Goal: Entertainment & Leisure: Browse casually

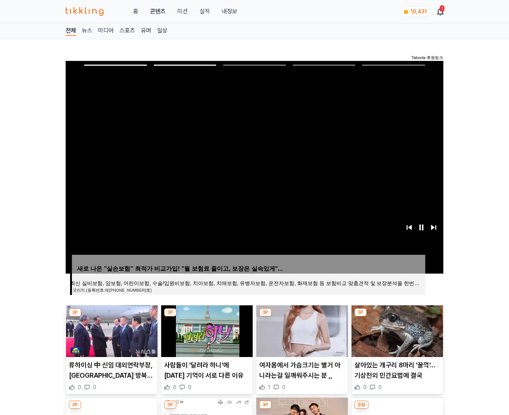
click at [396, 330] on img at bounding box center [398, 331] width 92 height 52
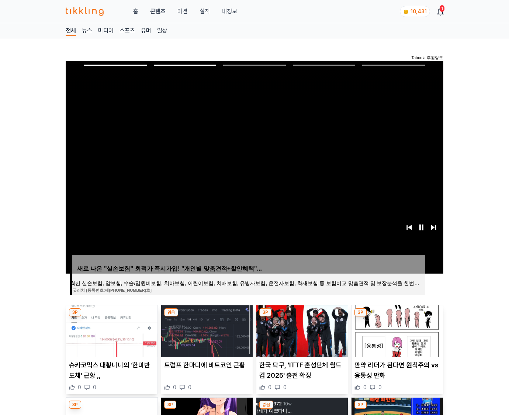
click at [396, 330] on img at bounding box center [398, 331] width 92 height 52
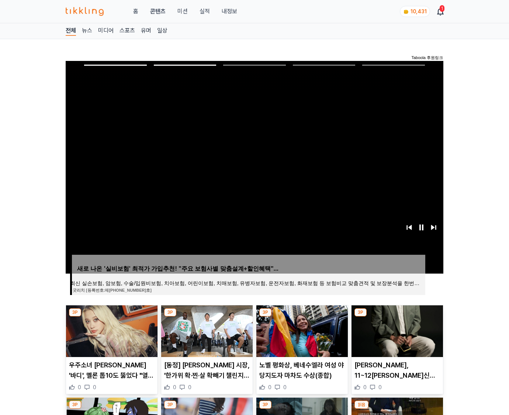
click at [396, 330] on img at bounding box center [398, 331] width 92 height 52
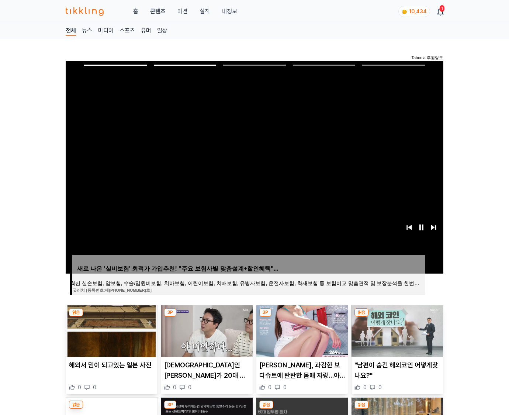
click at [396, 330] on img at bounding box center [398, 331] width 92 height 52
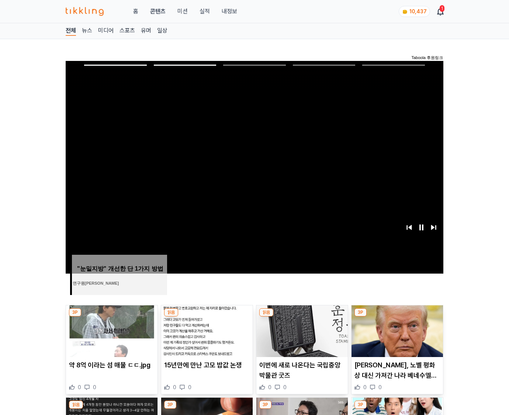
click at [396, 330] on img at bounding box center [398, 331] width 92 height 52
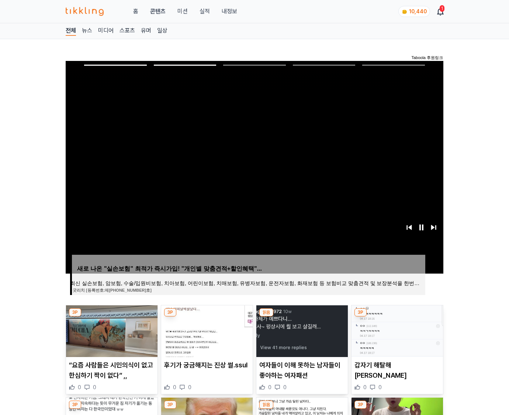
click at [396, 330] on img at bounding box center [398, 331] width 92 height 52
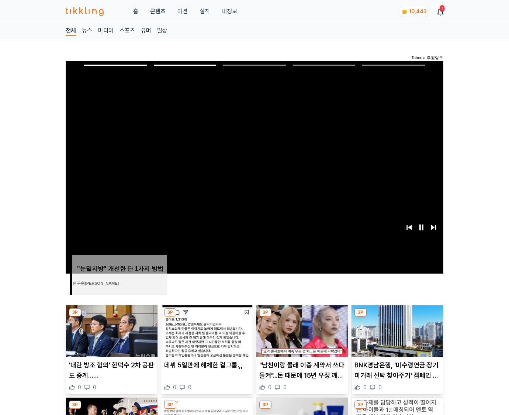
click at [396, 330] on img at bounding box center [398, 331] width 92 height 52
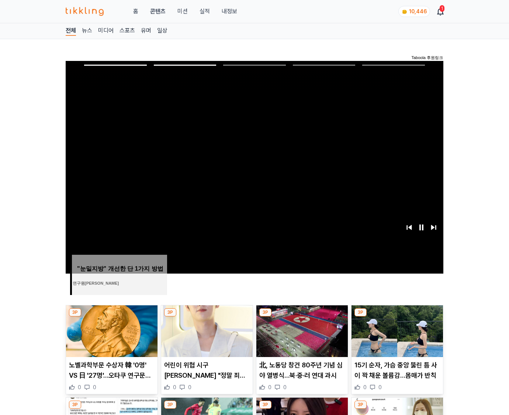
click at [396, 330] on img at bounding box center [398, 331] width 92 height 52
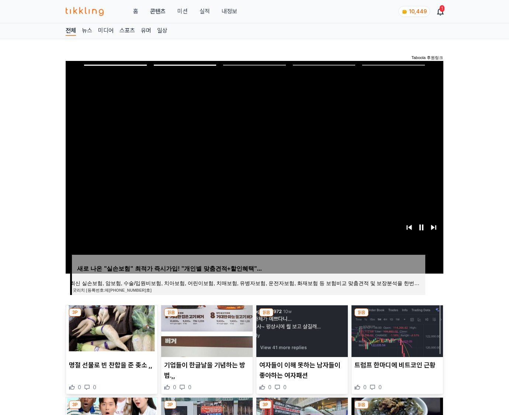
click at [396, 330] on img at bounding box center [398, 331] width 92 height 52
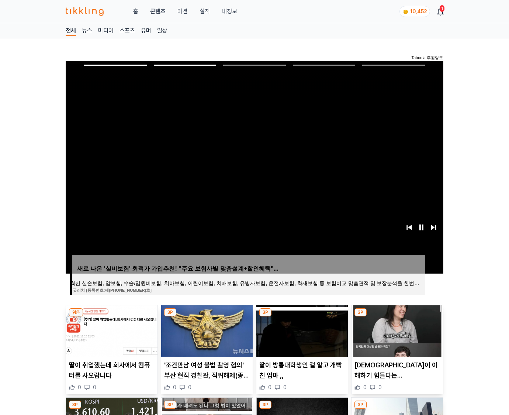
click at [396, 330] on img at bounding box center [398, 331] width 92 height 52
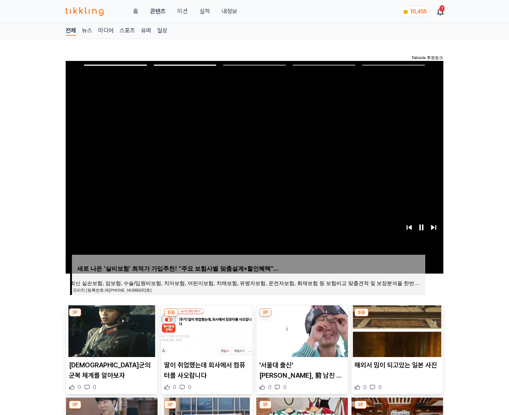
click at [396, 330] on img at bounding box center [398, 331] width 92 height 52
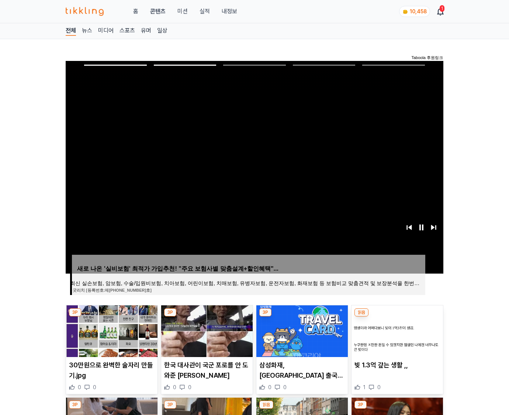
click at [396, 330] on img at bounding box center [398, 331] width 92 height 52
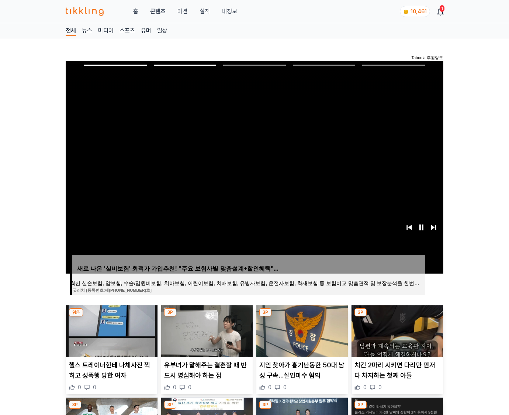
click at [396, 330] on img at bounding box center [398, 331] width 92 height 52
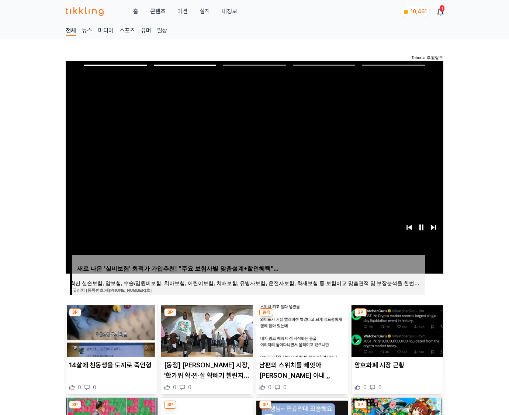
click at [396, 330] on img at bounding box center [398, 331] width 92 height 52
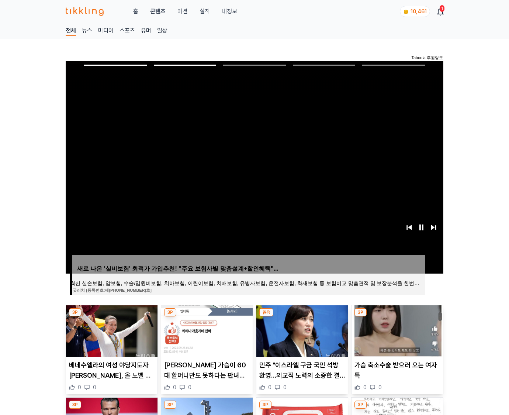
click at [396, 330] on img at bounding box center [398, 331] width 92 height 52
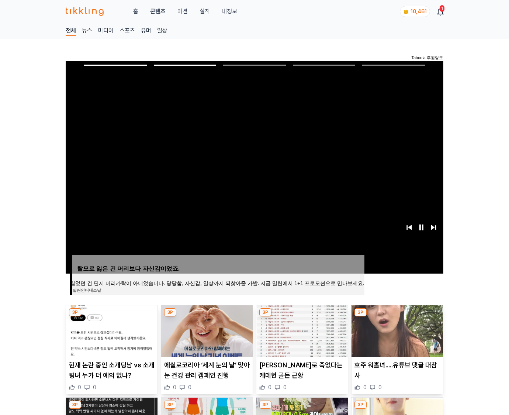
click at [396, 330] on img at bounding box center [398, 331] width 92 height 52
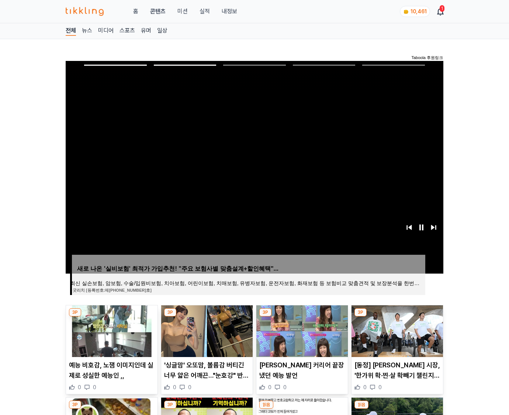
click at [396, 330] on img at bounding box center [398, 331] width 92 height 52
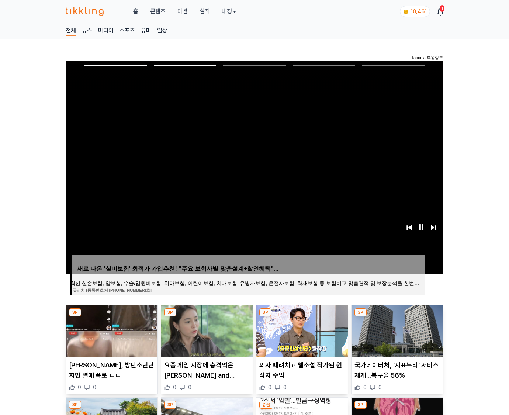
click at [396, 330] on img at bounding box center [398, 331] width 92 height 52
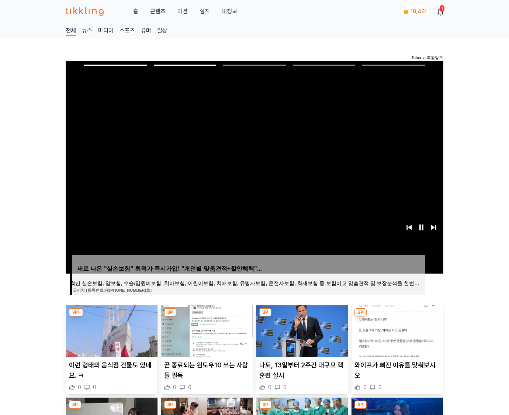
click at [396, 330] on img at bounding box center [398, 331] width 92 height 52
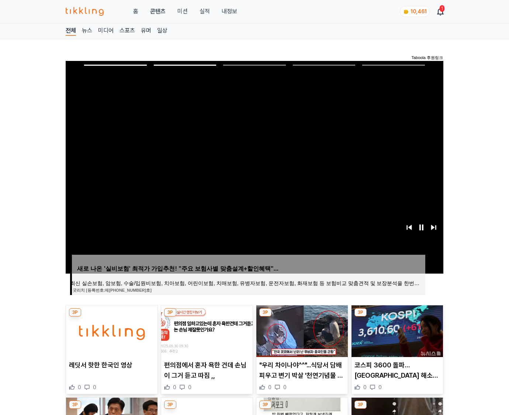
click at [396, 330] on img at bounding box center [398, 331] width 92 height 52
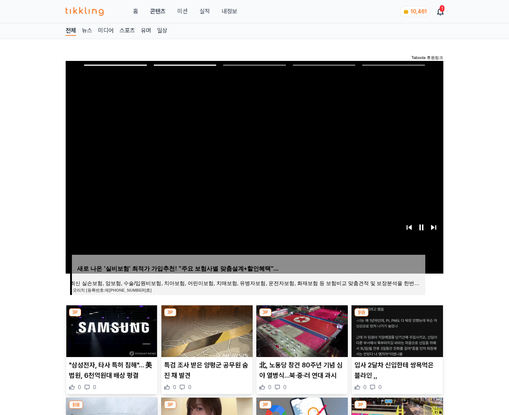
click at [396, 330] on img at bounding box center [398, 331] width 92 height 52
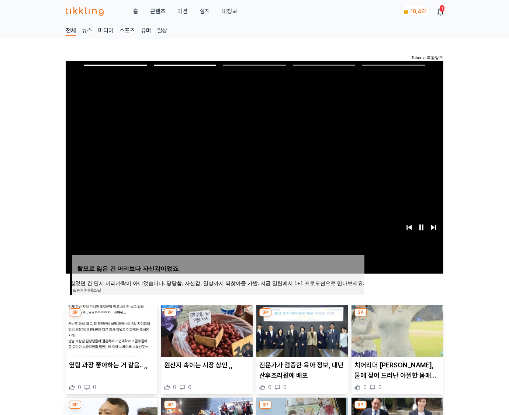
click at [396, 330] on img at bounding box center [398, 331] width 92 height 52
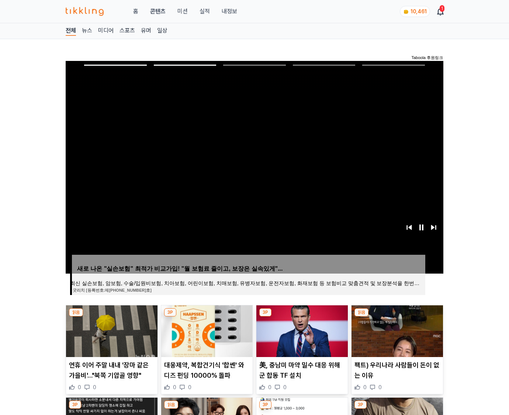
click at [396, 330] on img at bounding box center [398, 331] width 92 height 52
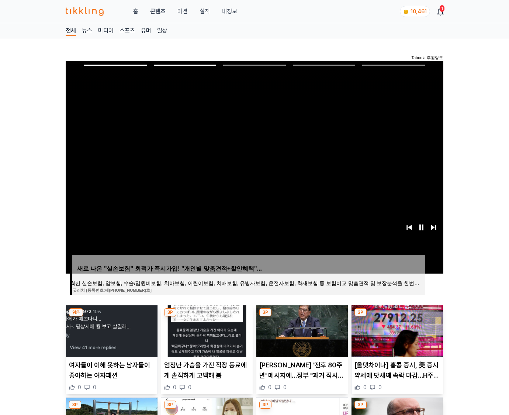
click at [396, 330] on img at bounding box center [398, 331] width 92 height 52
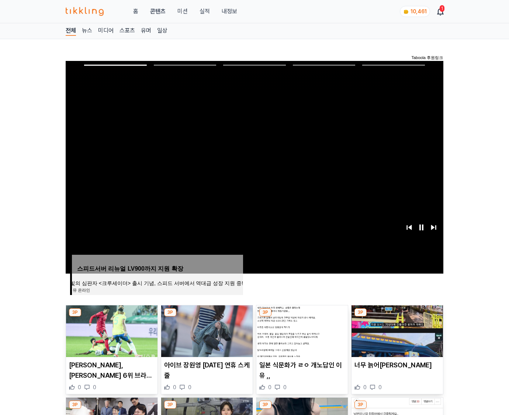
click at [396, 330] on img at bounding box center [398, 331] width 92 height 52
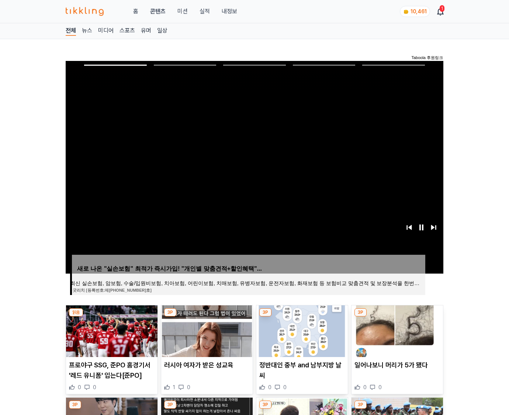
click at [396, 330] on img at bounding box center [398, 331] width 92 height 52
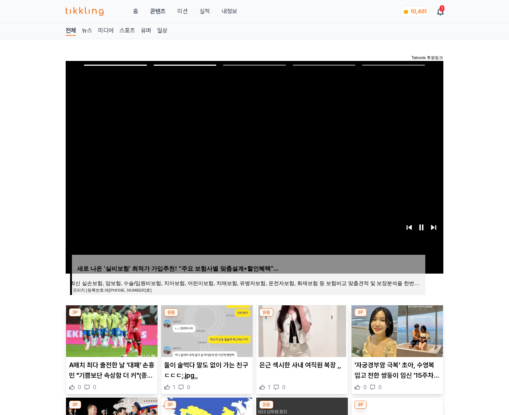
click at [396, 330] on img at bounding box center [398, 331] width 92 height 52
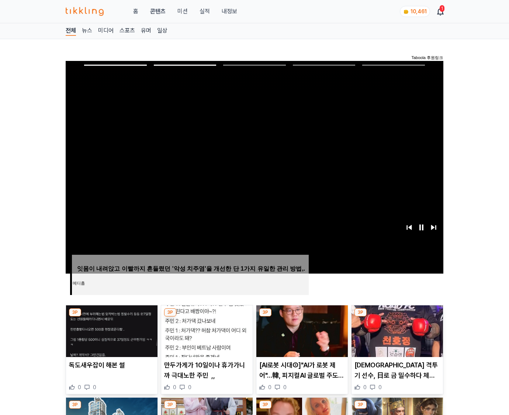
click at [396, 330] on img at bounding box center [398, 331] width 92 height 52
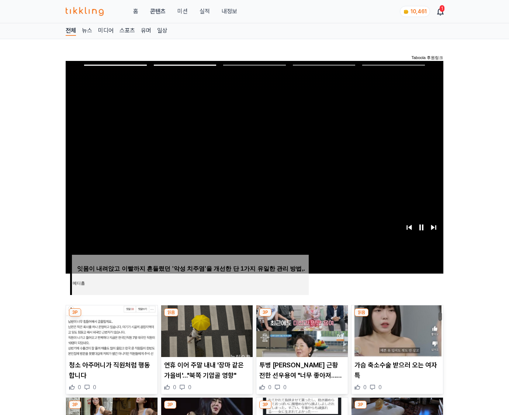
click at [396, 330] on img at bounding box center [398, 331] width 92 height 52
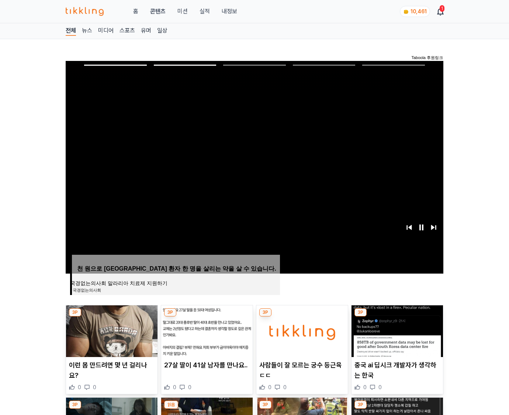
click at [396, 330] on img at bounding box center [398, 331] width 92 height 52
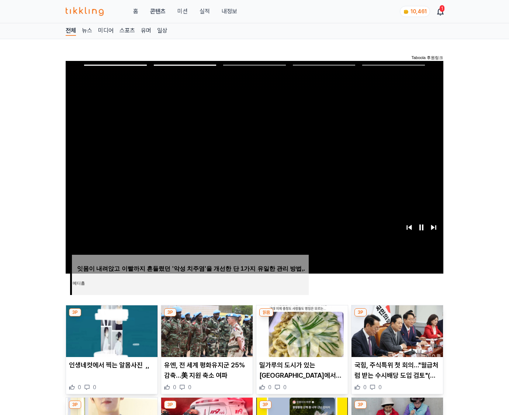
click at [396, 330] on img at bounding box center [398, 331] width 92 height 52
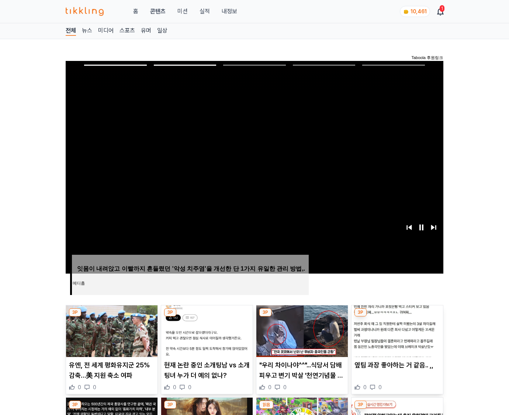
click at [396, 330] on img at bounding box center [398, 331] width 92 height 52
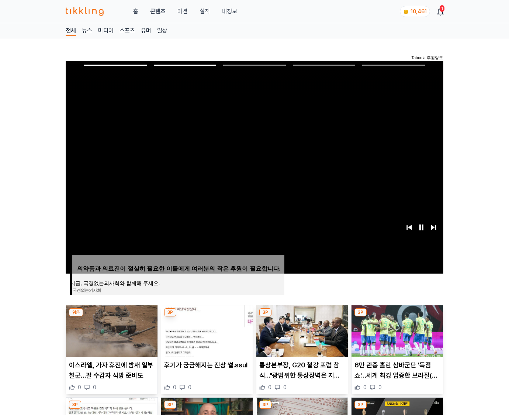
click at [396, 330] on img at bounding box center [398, 331] width 92 height 52
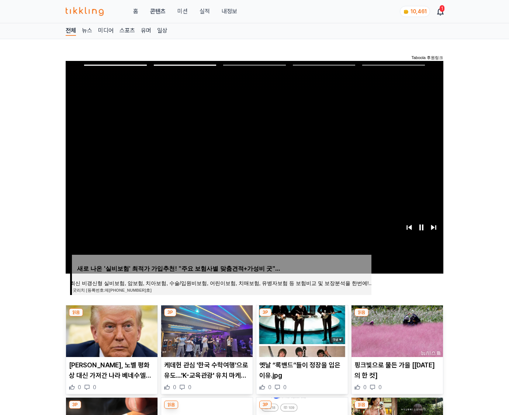
click at [396, 330] on img at bounding box center [398, 331] width 92 height 52
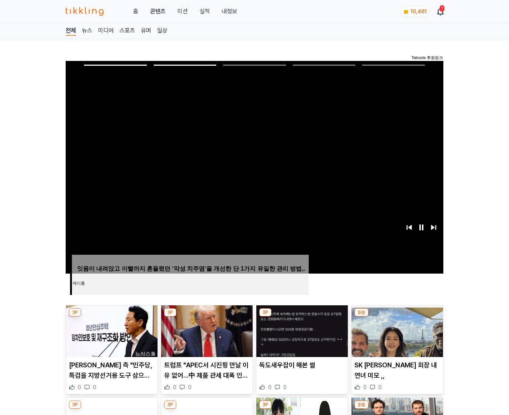
click at [396, 330] on img at bounding box center [398, 331] width 92 height 52
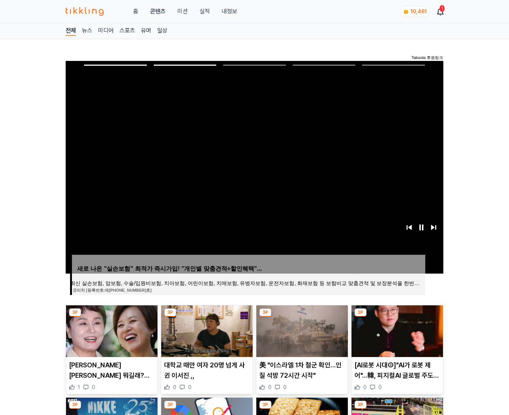
click at [396, 330] on img at bounding box center [398, 331] width 92 height 52
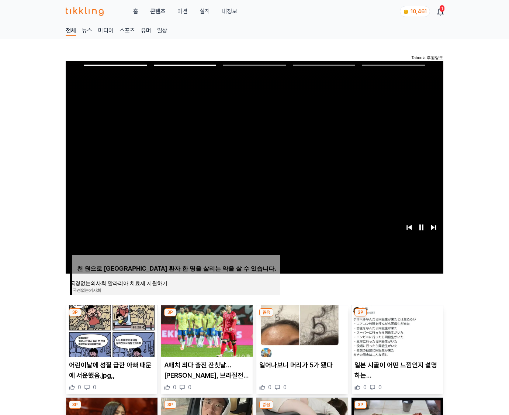
click at [396, 330] on img at bounding box center [398, 331] width 92 height 52
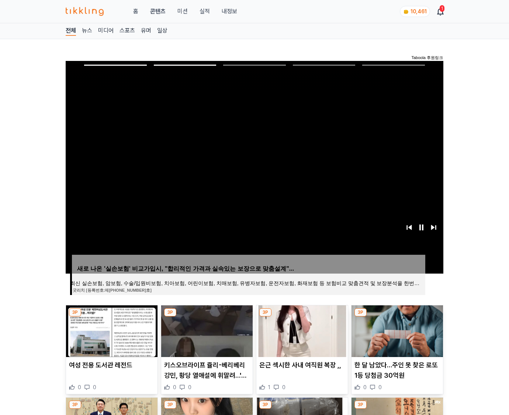
click at [396, 330] on img at bounding box center [398, 331] width 92 height 52
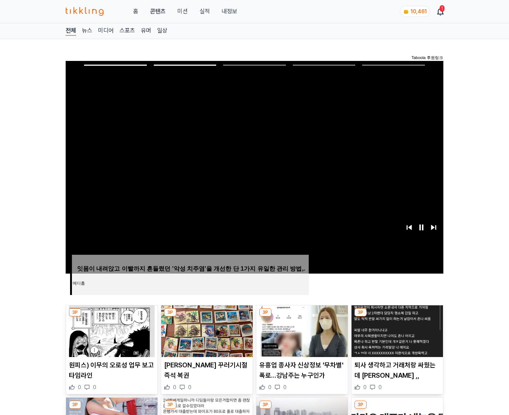
click at [396, 330] on img at bounding box center [398, 331] width 92 height 52
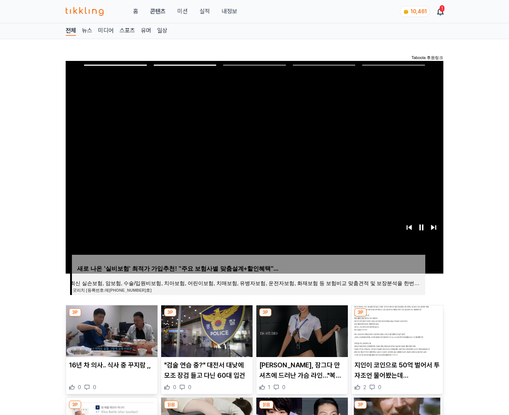
click at [396, 330] on img at bounding box center [398, 331] width 92 height 52
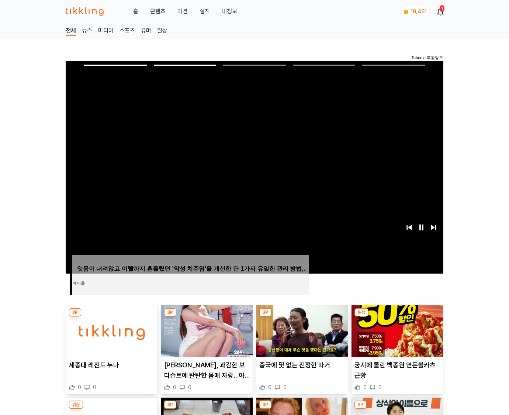
click at [396, 330] on img at bounding box center [398, 331] width 92 height 52
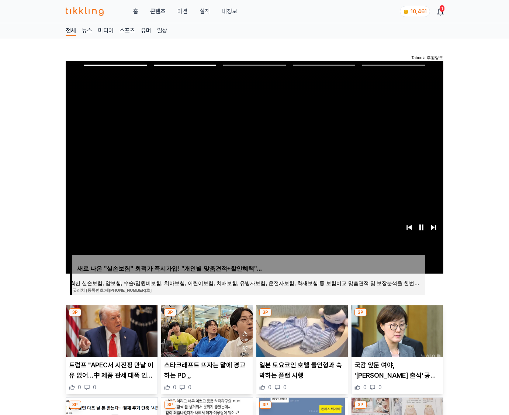
click at [396, 330] on img at bounding box center [398, 331] width 92 height 52
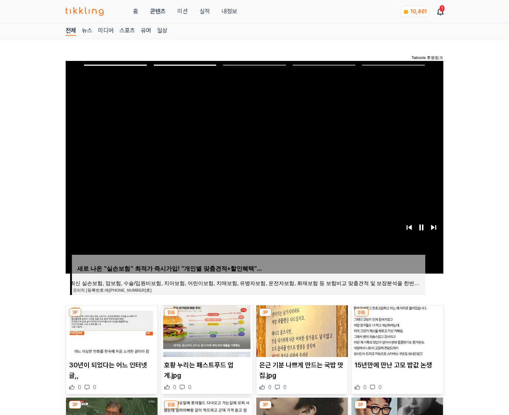
click at [396, 330] on img at bounding box center [398, 331] width 92 height 52
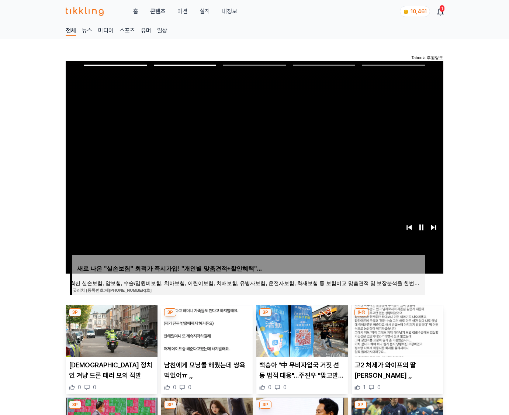
click at [396, 330] on img at bounding box center [398, 331] width 92 height 52
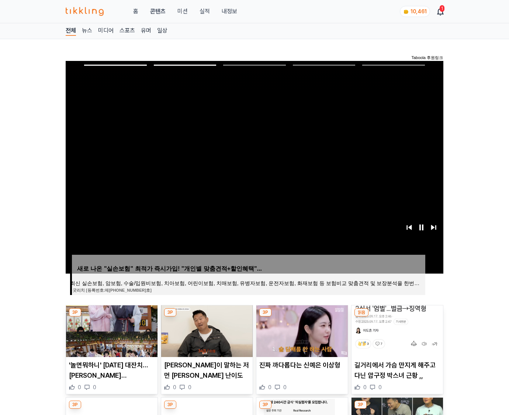
click at [396, 330] on img at bounding box center [398, 331] width 92 height 52
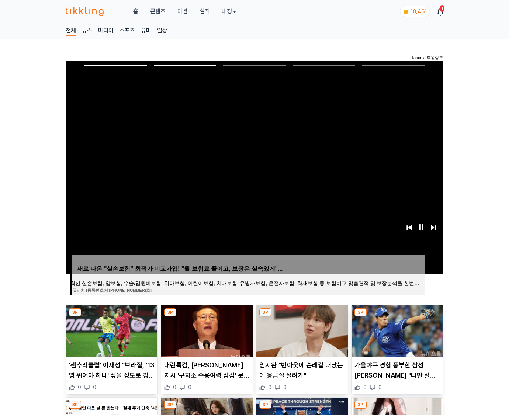
click at [396, 330] on img at bounding box center [398, 331] width 92 height 52
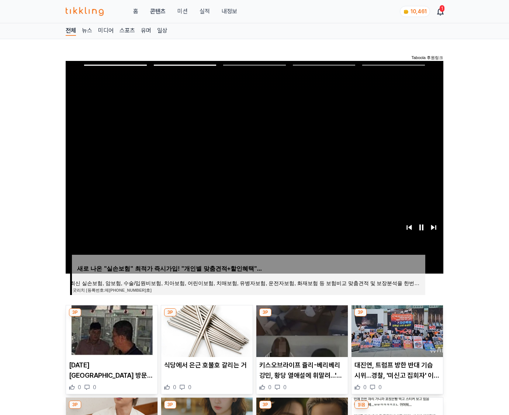
click at [396, 330] on img at bounding box center [398, 331] width 92 height 52
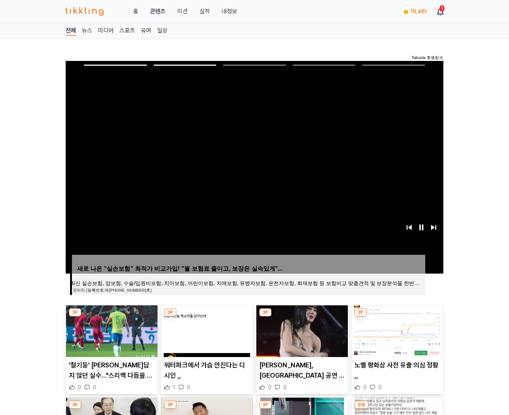
click at [396, 330] on img at bounding box center [398, 331] width 92 height 52
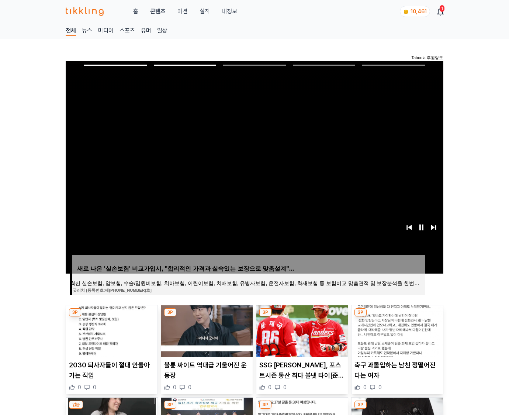
click at [396, 330] on img at bounding box center [398, 331] width 92 height 52
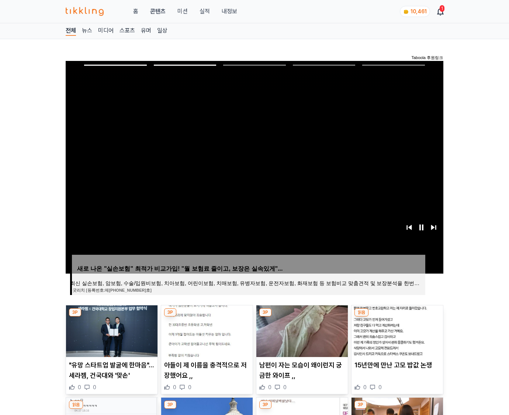
click at [396, 330] on img at bounding box center [398, 331] width 92 height 52
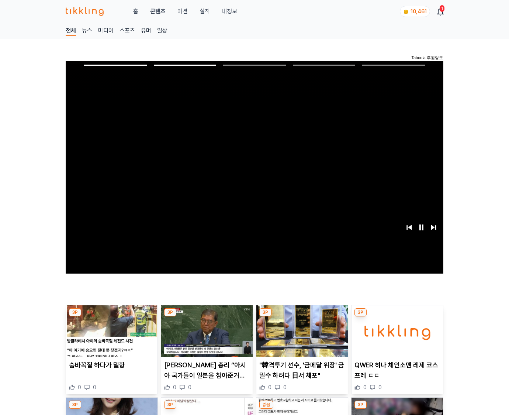
click at [396, 330] on img at bounding box center [398, 331] width 92 height 52
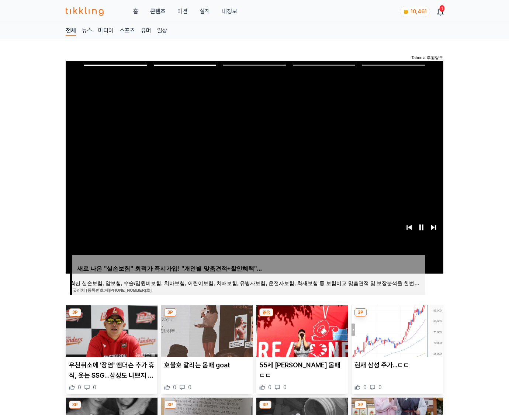
click at [396, 330] on img at bounding box center [398, 331] width 92 height 52
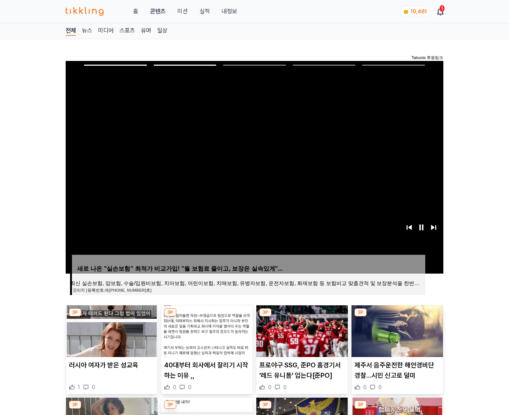
click at [396, 330] on img at bounding box center [398, 331] width 92 height 52
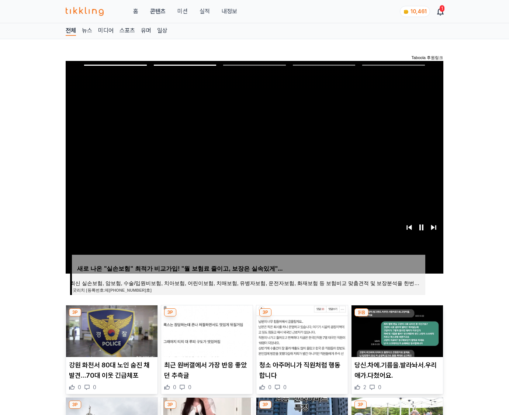
click at [396, 330] on img at bounding box center [398, 331] width 92 height 52
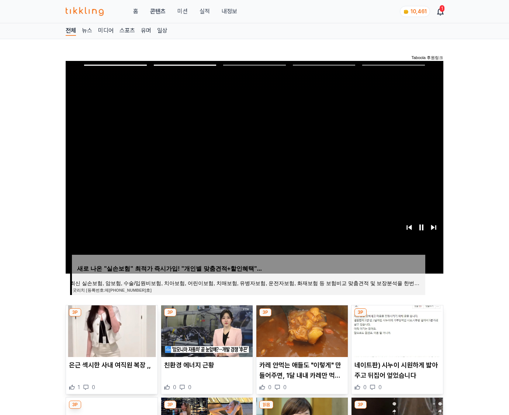
click at [396, 330] on img at bounding box center [398, 331] width 92 height 52
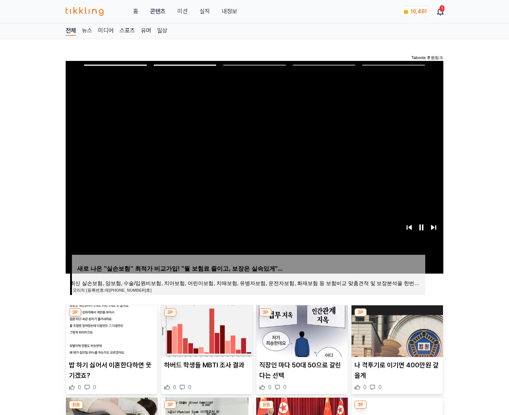
click at [396, 330] on img at bounding box center [398, 331] width 92 height 52
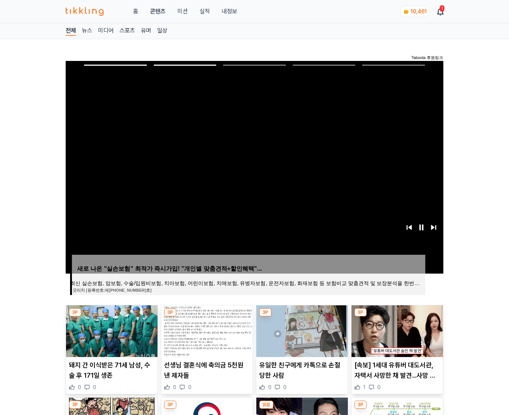
click at [396, 330] on img at bounding box center [398, 331] width 92 height 52
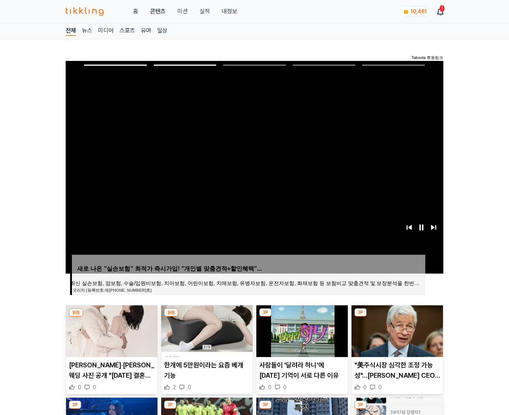
click at [396, 330] on img at bounding box center [398, 331] width 92 height 52
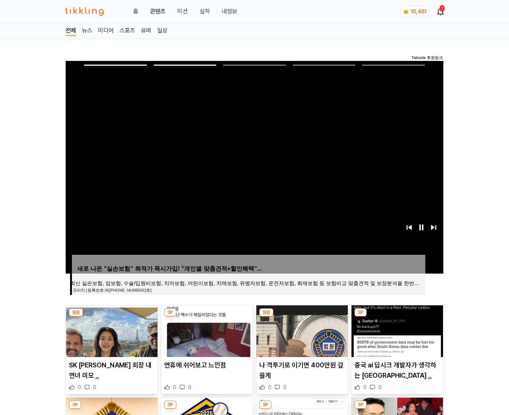
click at [396, 330] on img at bounding box center [398, 331] width 92 height 52
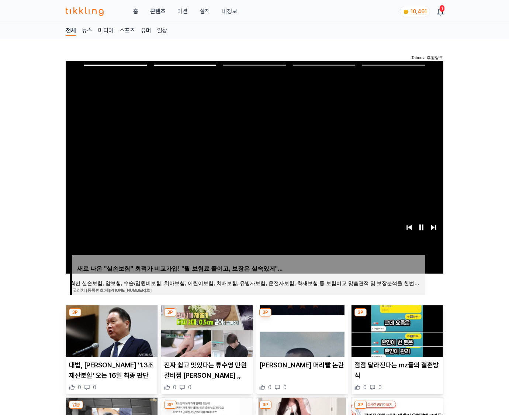
click at [396, 330] on img at bounding box center [398, 331] width 92 height 52
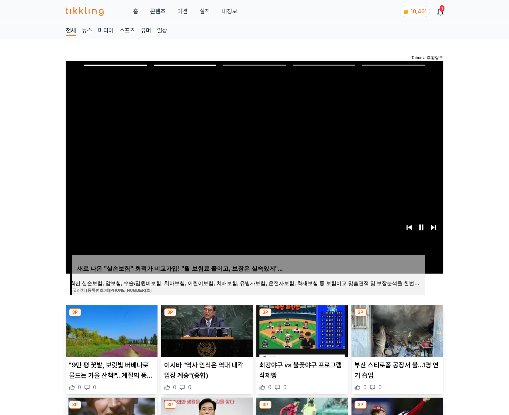
click at [396, 330] on img at bounding box center [398, 331] width 92 height 52
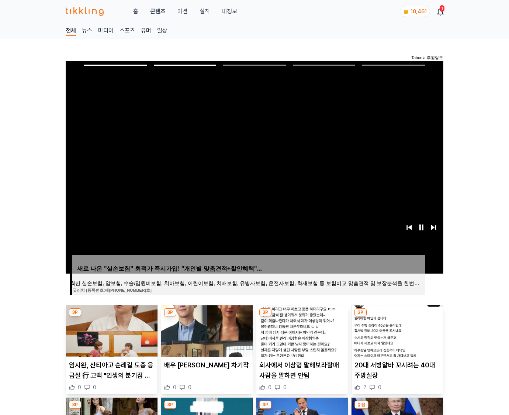
click at [396, 330] on img at bounding box center [398, 331] width 92 height 52
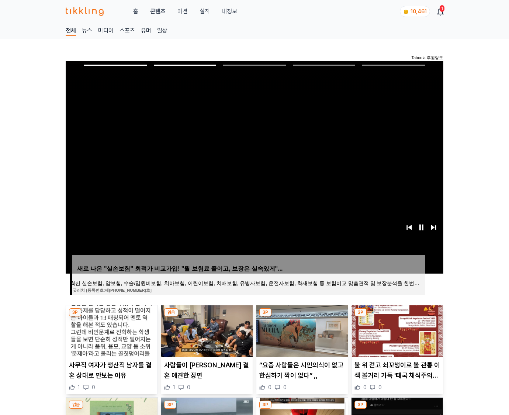
click at [396, 330] on img at bounding box center [398, 331] width 92 height 52
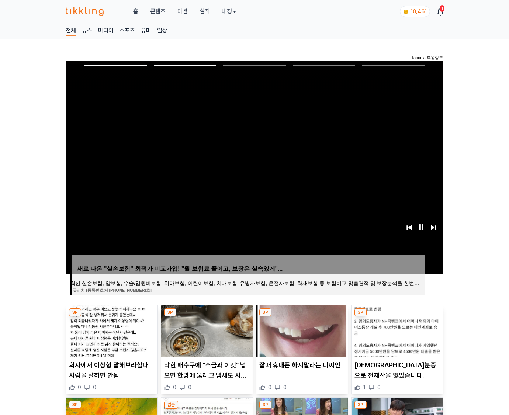
click at [396, 330] on img at bounding box center [398, 331] width 92 height 52
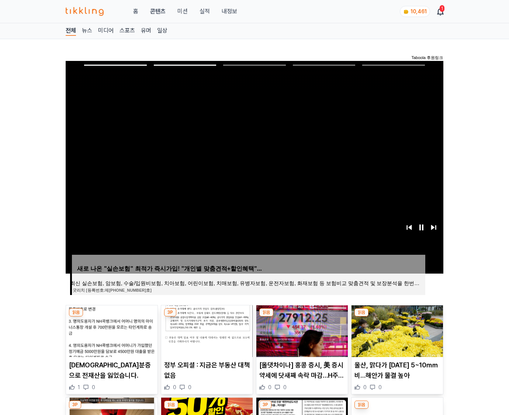
click at [396, 330] on img at bounding box center [398, 331] width 92 height 52
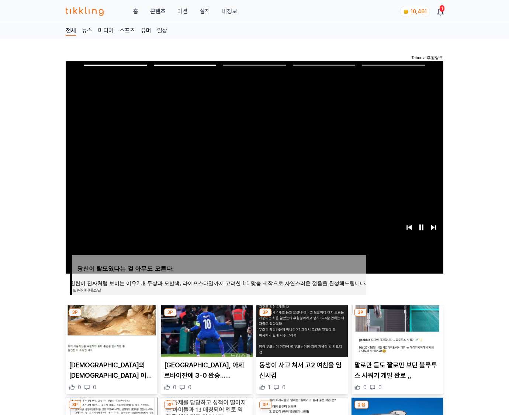
click at [396, 330] on img at bounding box center [398, 331] width 92 height 52
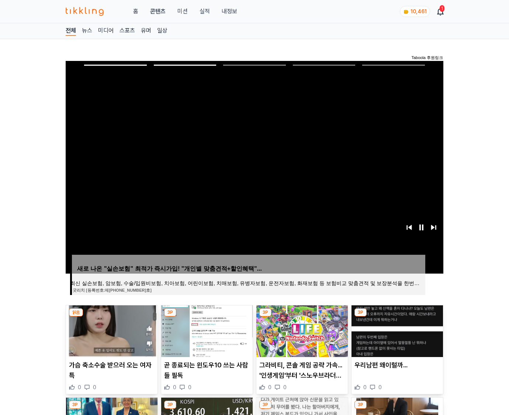
click at [396, 330] on img at bounding box center [398, 331] width 92 height 52
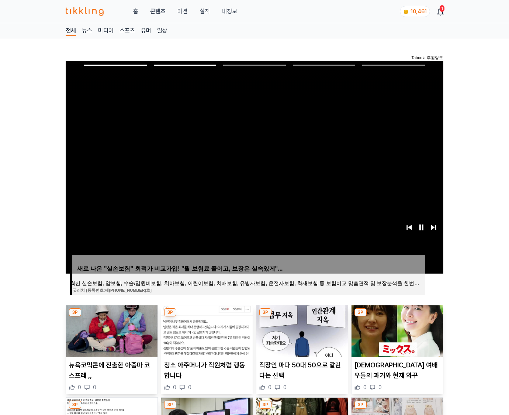
click at [396, 330] on img at bounding box center [398, 331] width 92 height 52
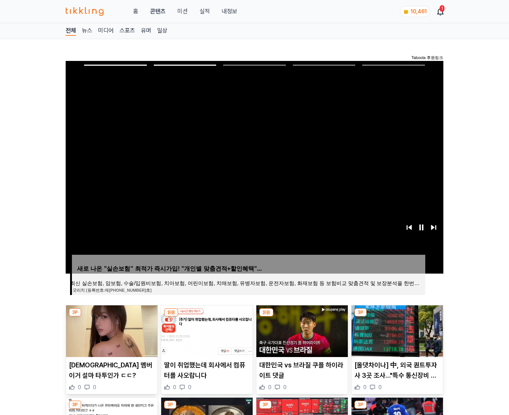
click at [396, 330] on img at bounding box center [398, 331] width 92 height 52
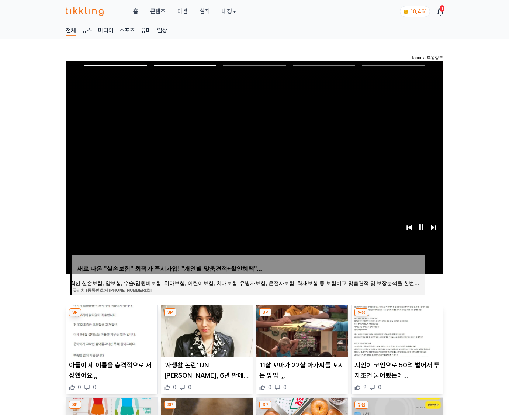
click at [396, 330] on img at bounding box center [398, 331] width 92 height 52
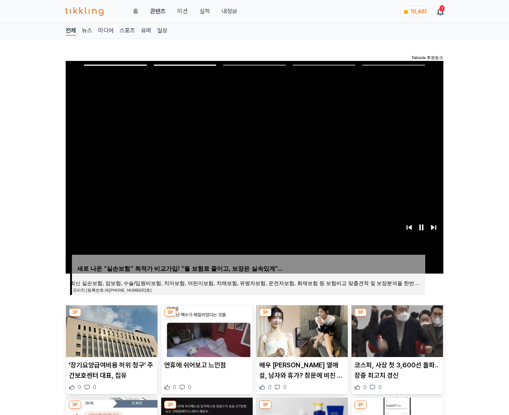
click at [396, 330] on img at bounding box center [398, 331] width 92 height 52
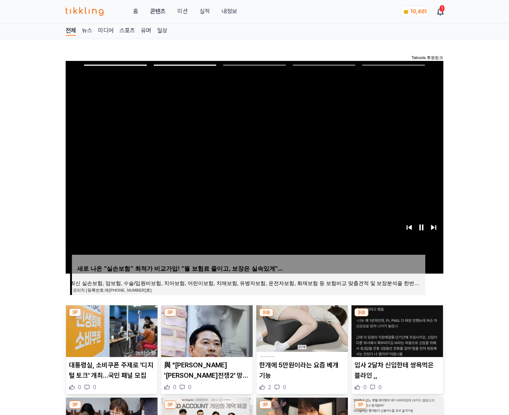
click at [396, 330] on img at bounding box center [398, 331] width 92 height 52
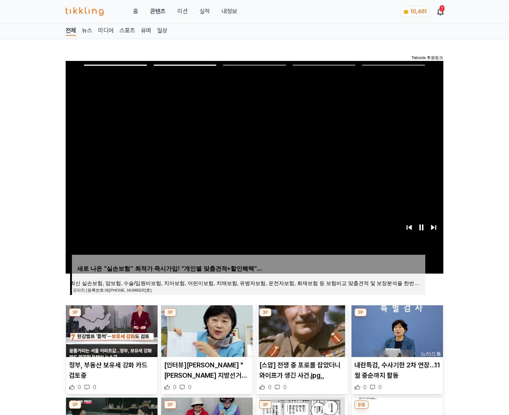
click at [396, 330] on img at bounding box center [398, 331] width 92 height 52
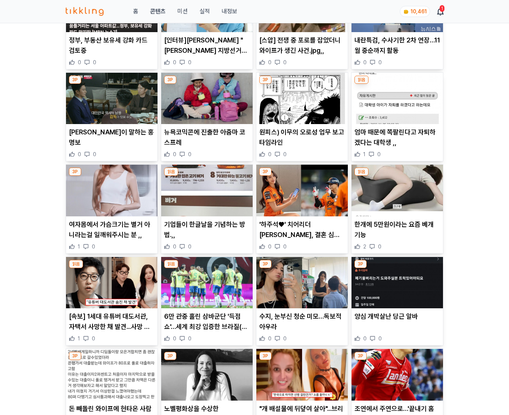
scroll to position [1088, 0]
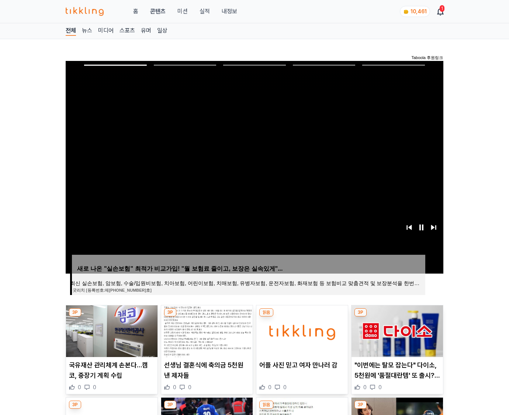
click at [396, 330] on img at bounding box center [398, 331] width 92 height 52
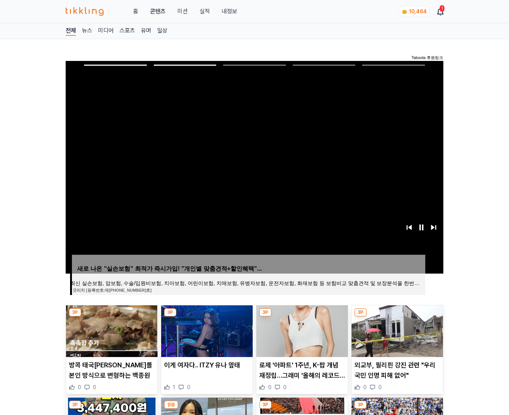
click at [396, 330] on img at bounding box center [398, 331] width 92 height 52
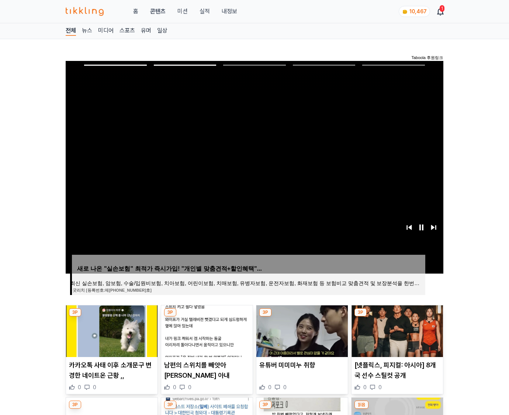
click at [396, 330] on img at bounding box center [398, 331] width 92 height 52
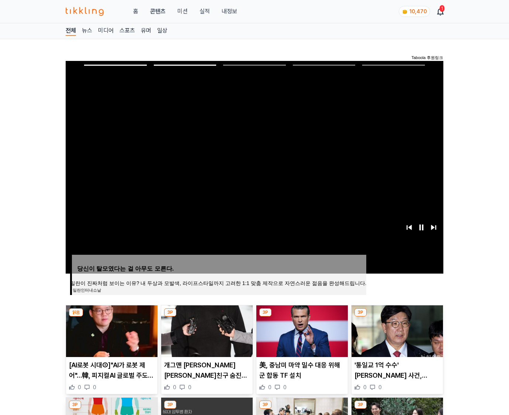
click at [396, 330] on img at bounding box center [398, 331] width 92 height 52
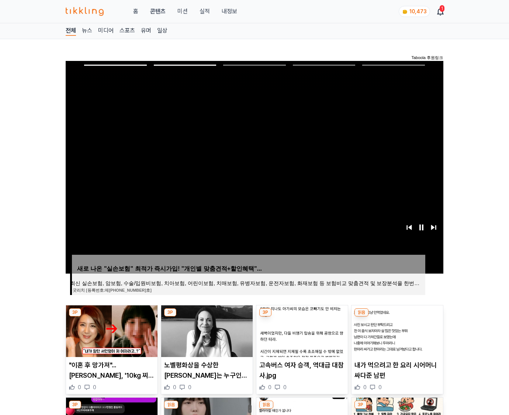
click at [396, 330] on img at bounding box center [398, 331] width 92 height 52
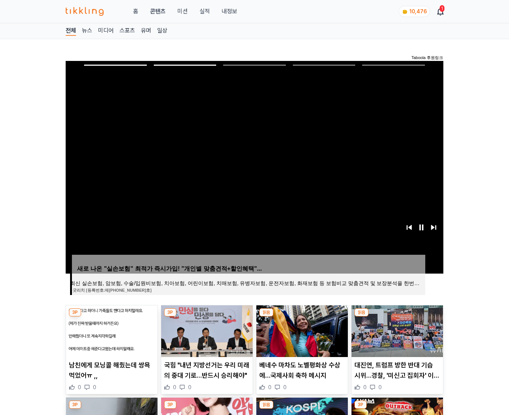
click at [396, 330] on img at bounding box center [398, 331] width 92 height 52
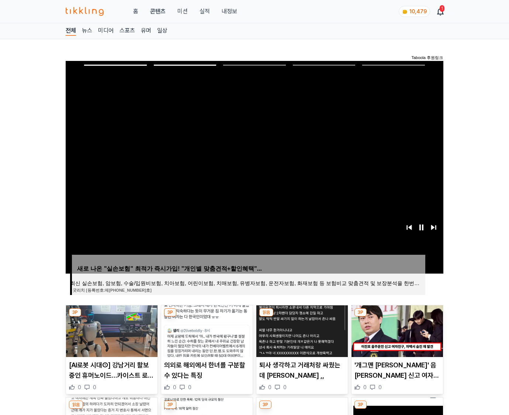
click at [396, 330] on img at bounding box center [398, 331] width 92 height 52
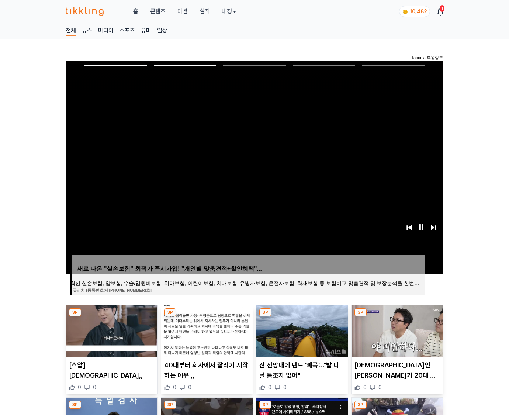
click at [396, 330] on img at bounding box center [398, 331] width 92 height 52
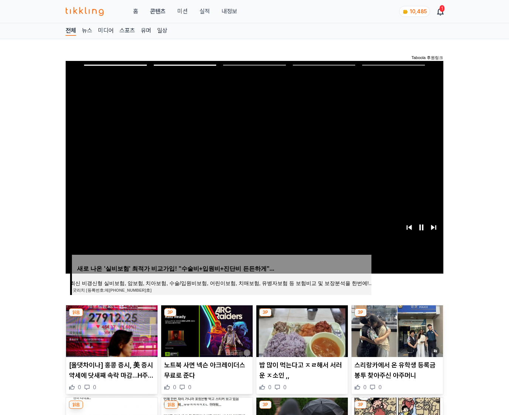
click at [396, 330] on img at bounding box center [398, 331] width 92 height 52
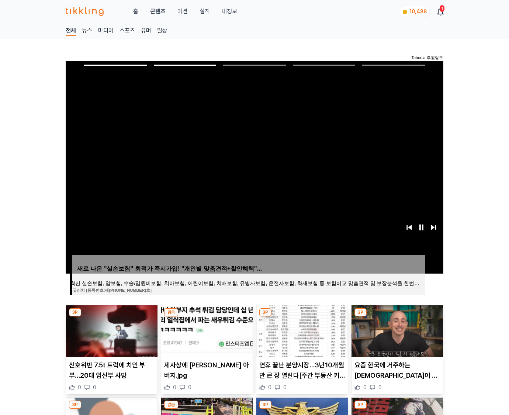
click at [396, 330] on img at bounding box center [398, 331] width 92 height 52
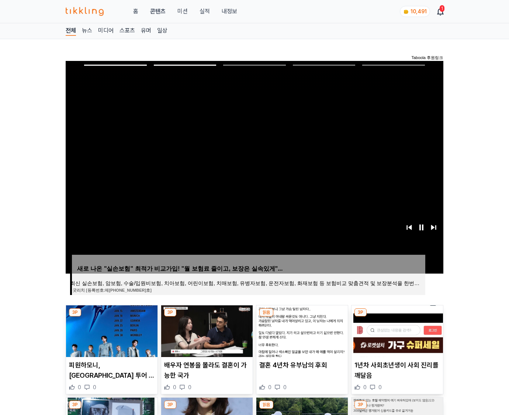
click at [396, 330] on img at bounding box center [398, 331] width 92 height 52
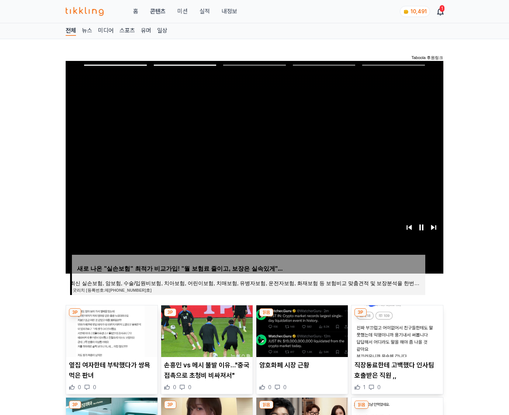
click at [396, 330] on img at bounding box center [398, 331] width 92 height 52
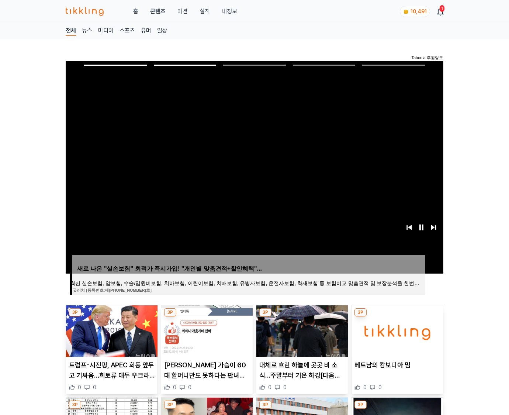
click at [396, 330] on img at bounding box center [398, 331] width 92 height 52
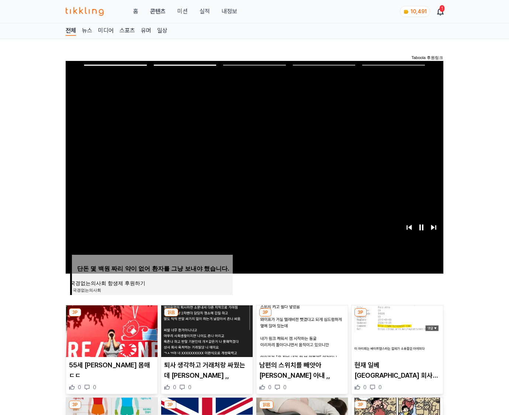
click at [396, 330] on img at bounding box center [398, 331] width 92 height 52
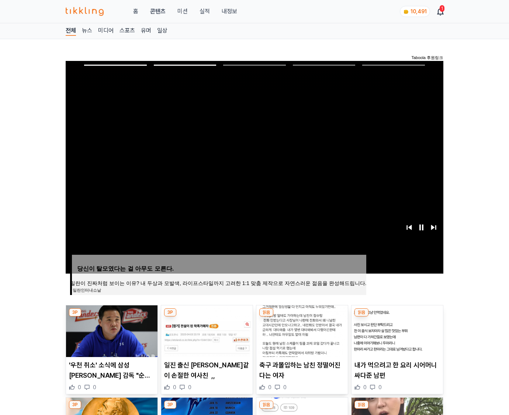
click at [396, 330] on img at bounding box center [398, 331] width 92 height 52
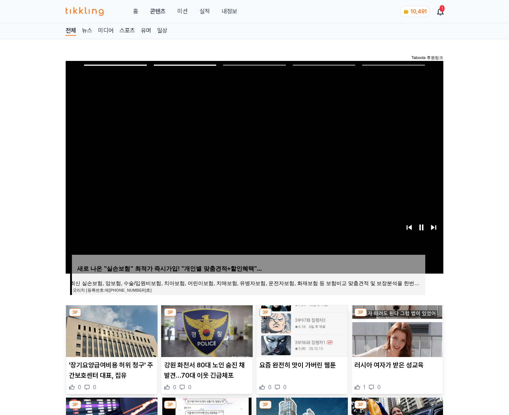
click at [396, 330] on img at bounding box center [398, 331] width 92 height 52
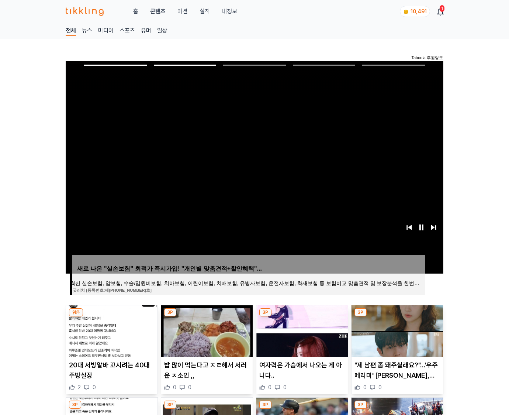
click at [396, 330] on img at bounding box center [398, 331] width 92 height 52
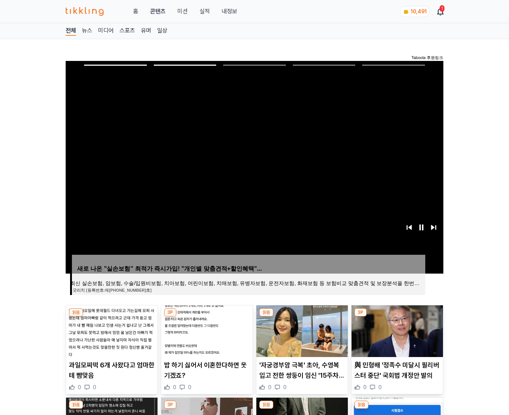
click at [396, 330] on img at bounding box center [398, 331] width 92 height 52
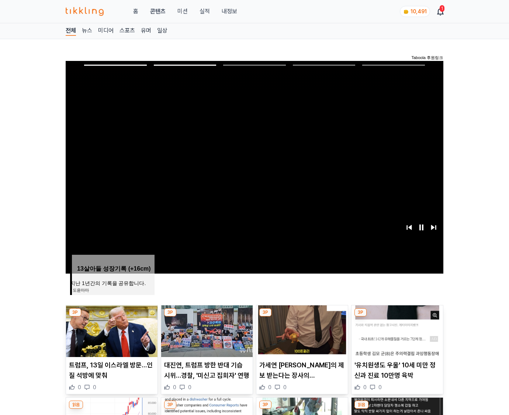
click at [396, 330] on img at bounding box center [398, 331] width 92 height 52
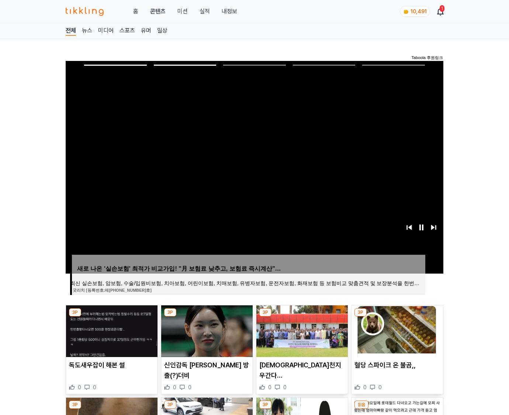
click at [396, 330] on img at bounding box center [398, 331] width 92 height 52
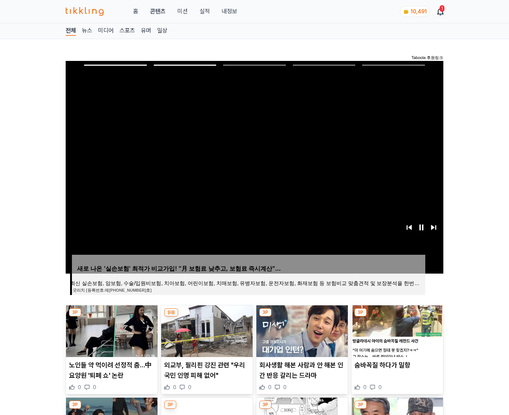
click at [396, 330] on img at bounding box center [398, 331] width 92 height 52
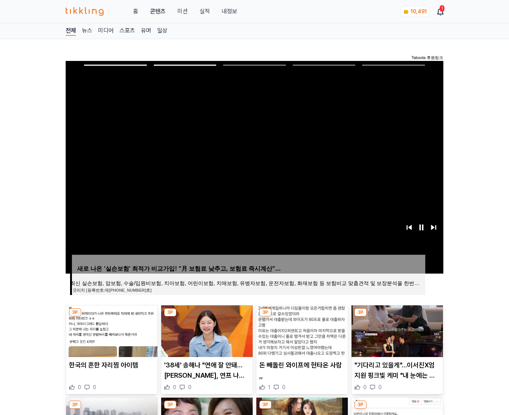
click at [396, 330] on img at bounding box center [398, 331] width 92 height 52
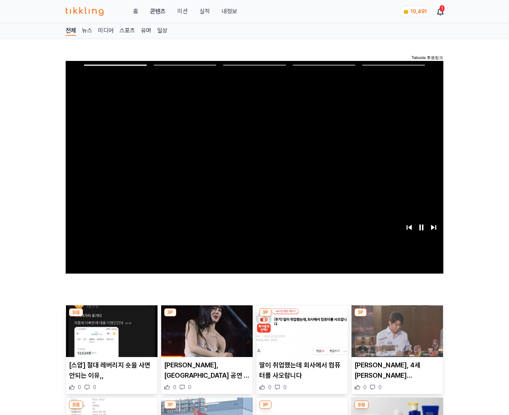
click at [396, 330] on img at bounding box center [398, 331] width 92 height 52
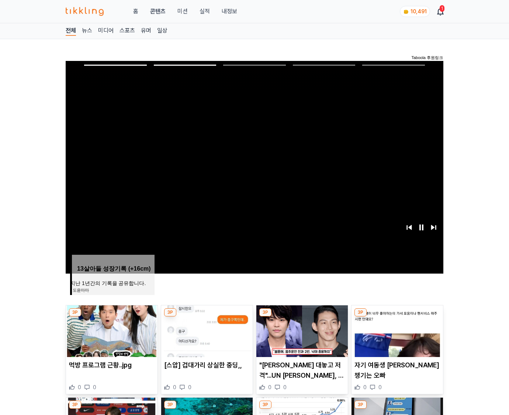
click at [396, 330] on img at bounding box center [398, 331] width 92 height 52
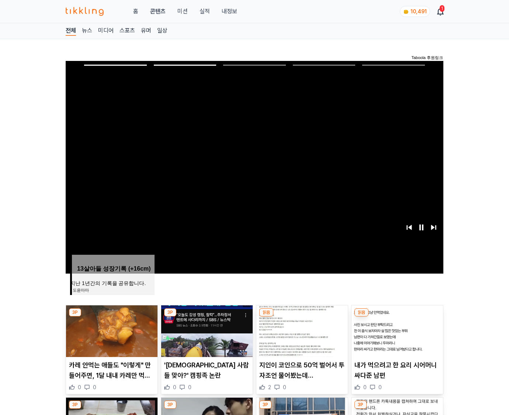
click at [396, 330] on img at bounding box center [398, 331] width 92 height 52
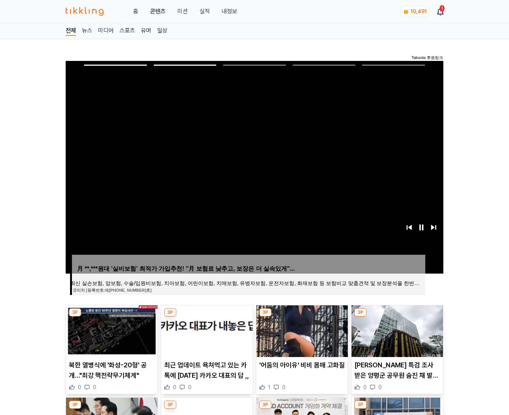
click at [396, 330] on img at bounding box center [398, 331] width 92 height 52
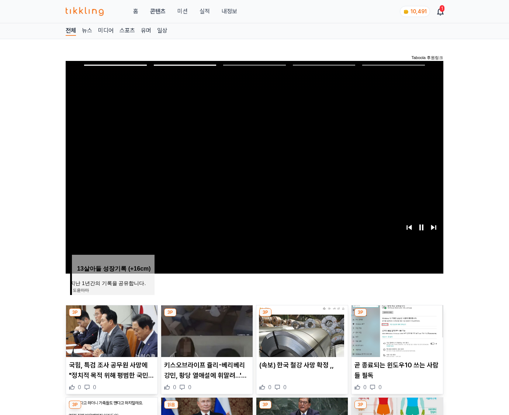
click at [396, 330] on img at bounding box center [398, 331] width 92 height 52
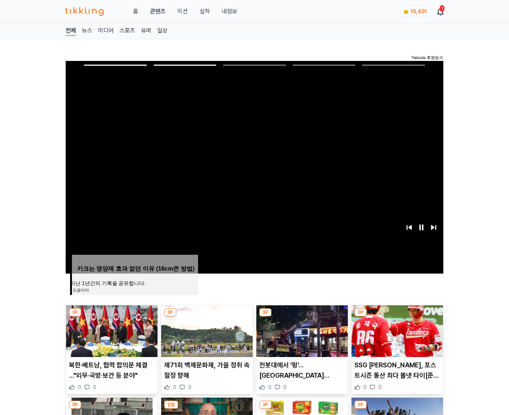
click at [396, 330] on img at bounding box center [398, 331] width 92 height 52
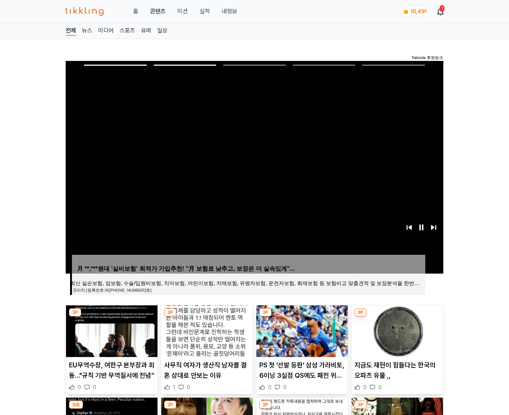
click at [396, 330] on img at bounding box center [398, 331] width 92 height 52
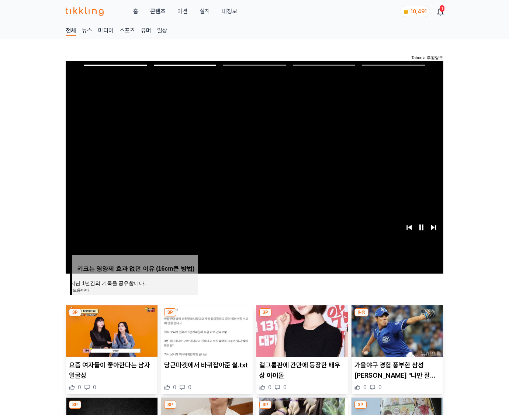
click at [396, 330] on img at bounding box center [398, 331] width 92 height 52
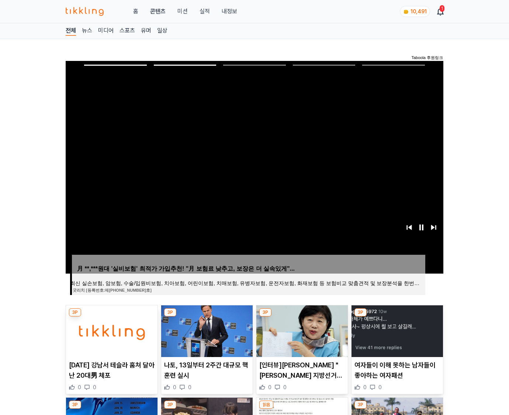
click at [396, 330] on img at bounding box center [398, 331] width 92 height 52
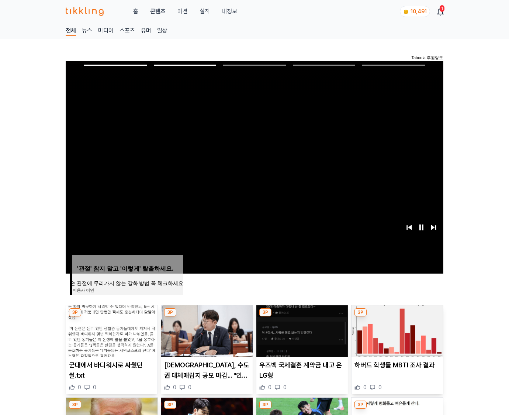
click at [396, 330] on img at bounding box center [398, 331] width 92 height 52
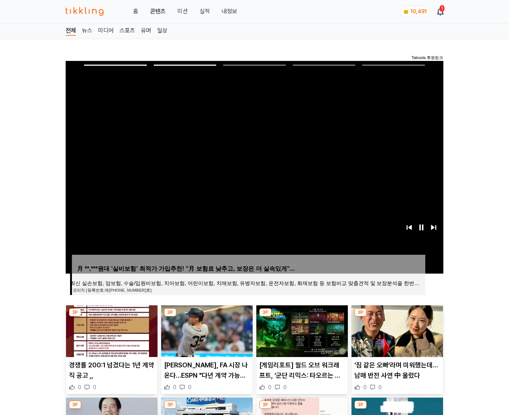
click at [396, 330] on img at bounding box center [398, 331] width 92 height 52
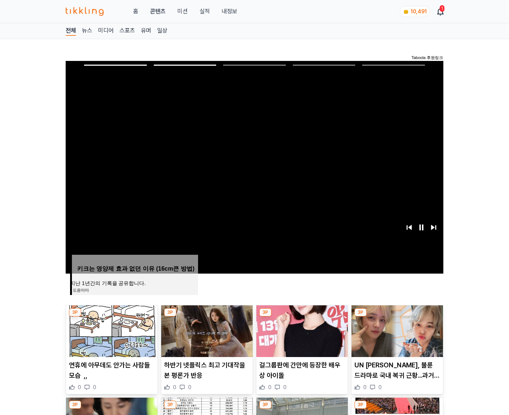
click at [396, 330] on img at bounding box center [398, 331] width 92 height 52
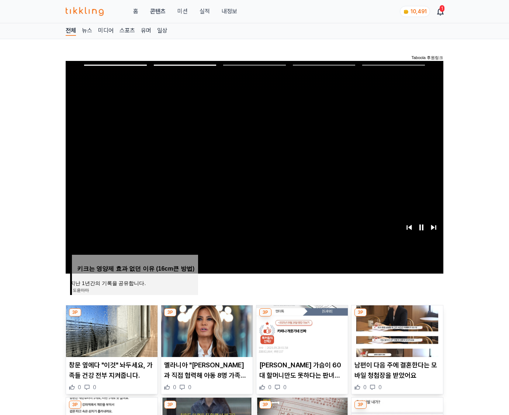
click at [396, 330] on img at bounding box center [398, 331] width 92 height 52
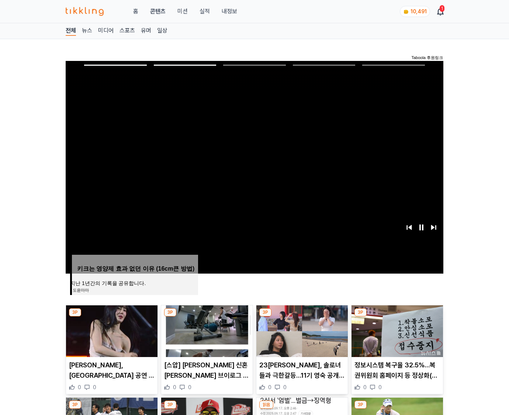
click at [396, 330] on img at bounding box center [398, 331] width 92 height 52
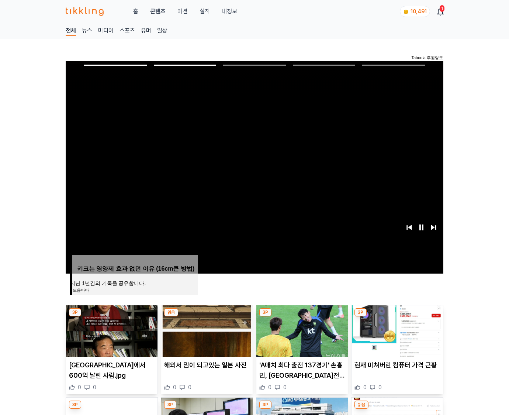
click at [396, 330] on img at bounding box center [398, 331] width 92 height 52
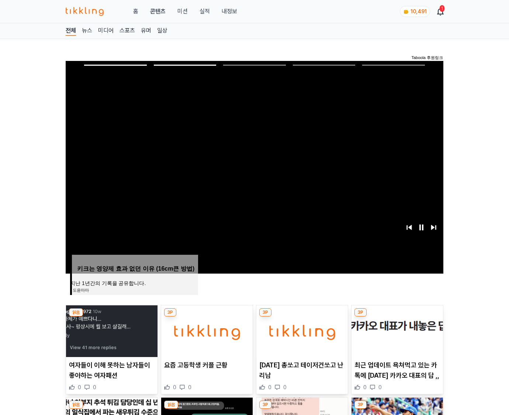
click at [396, 330] on img at bounding box center [398, 331] width 92 height 52
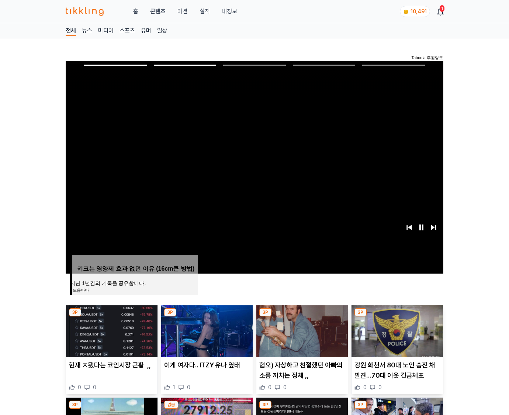
click at [396, 330] on img at bounding box center [398, 331] width 92 height 52
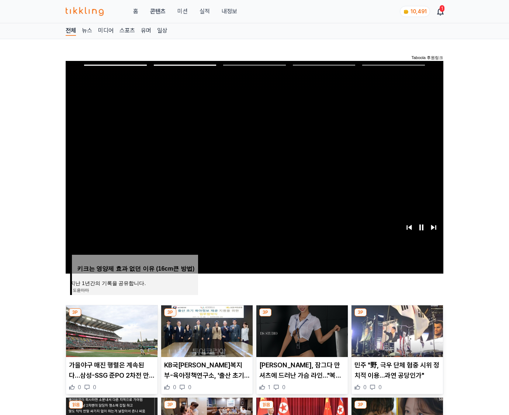
click at [396, 330] on img at bounding box center [398, 331] width 92 height 52
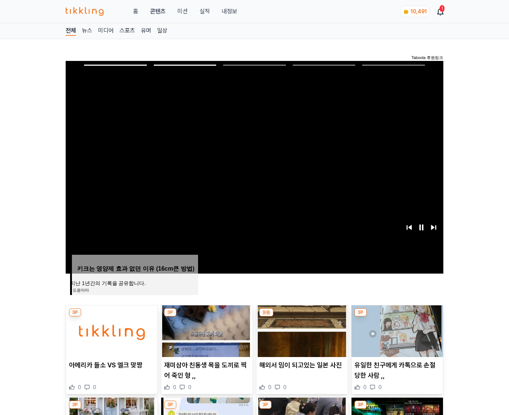
click at [396, 330] on img at bounding box center [398, 331] width 92 height 52
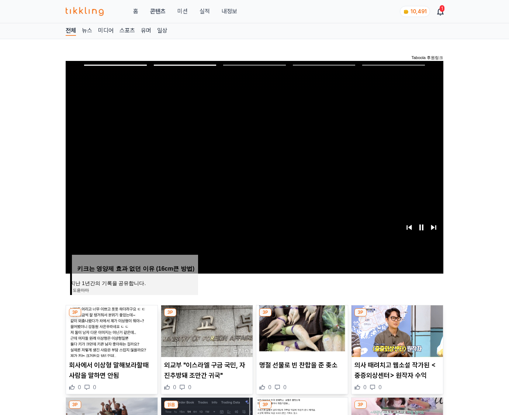
click at [396, 330] on img at bounding box center [398, 331] width 92 height 52
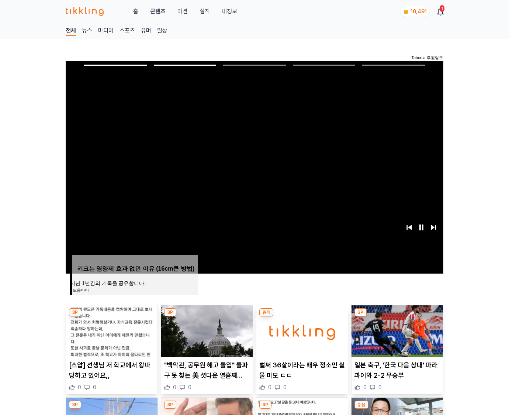
click at [396, 330] on img at bounding box center [398, 331] width 92 height 52
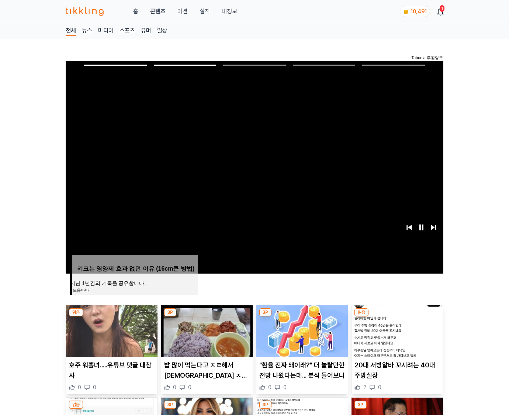
click at [396, 330] on img at bounding box center [398, 331] width 92 height 52
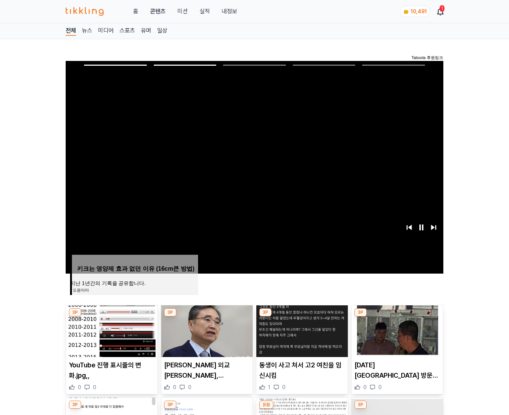
click at [396, 330] on img at bounding box center [398, 331] width 92 height 52
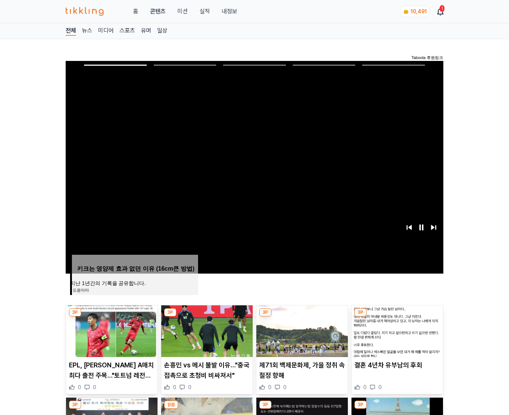
click at [396, 330] on img at bounding box center [398, 331] width 92 height 52
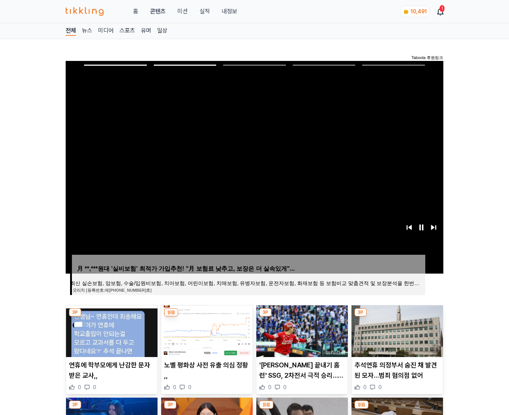
click at [396, 330] on img at bounding box center [398, 331] width 92 height 52
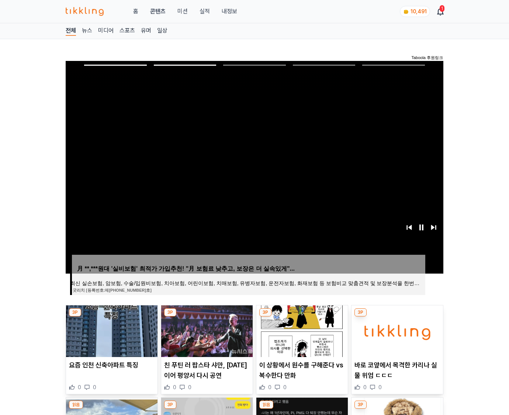
click at [396, 330] on img at bounding box center [398, 331] width 92 height 52
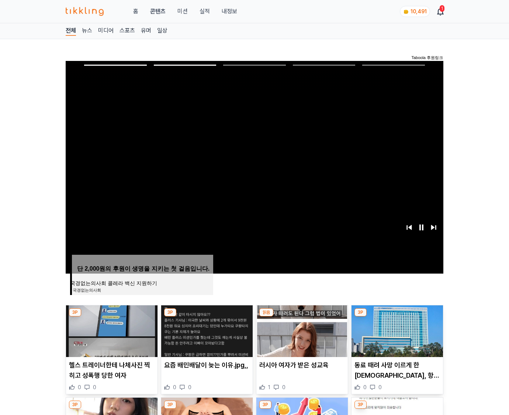
click at [396, 330] on img at bounding box center [398, 331] width 92 height 52
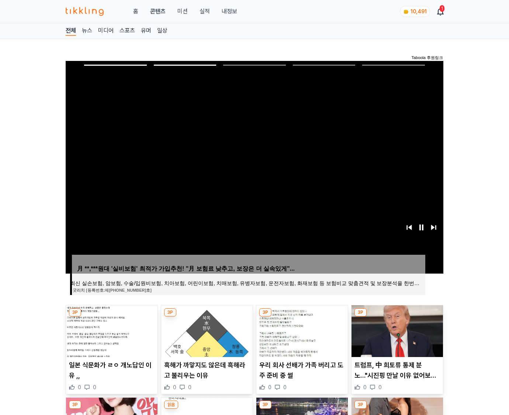
click at [396, 330] on img at bounding box center [398, 331] width 92 height 52
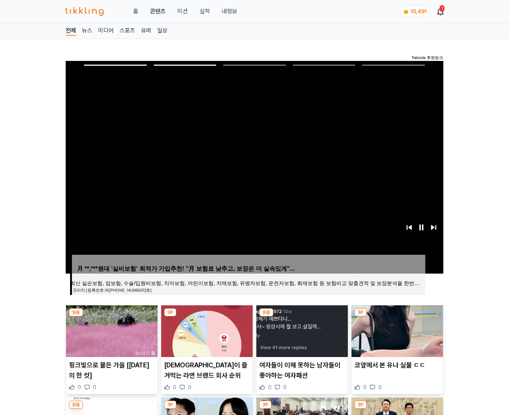
click at [396, 330] on img at bounding box center [398, 331] width 92 height 52
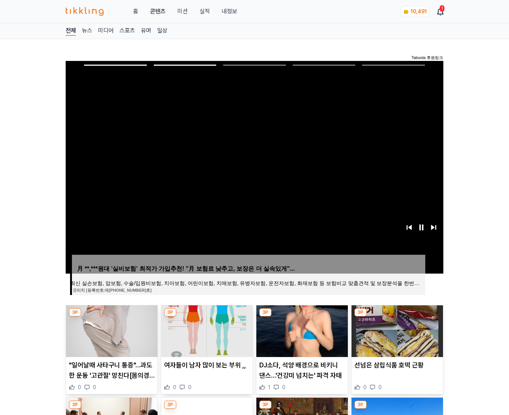
click at [396, 330] on img at bounding box center [398, 331] width 92 height 52
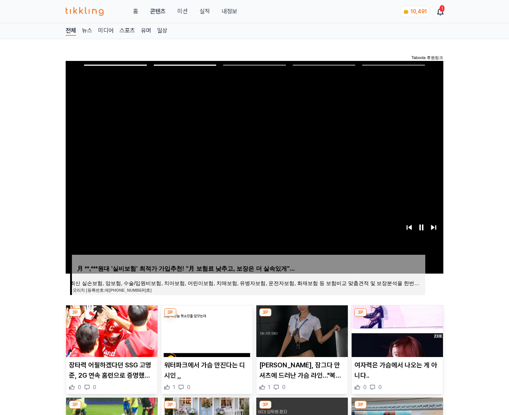
click at [396, 330] on img at bounding box center [398, 331] width 92 height 52
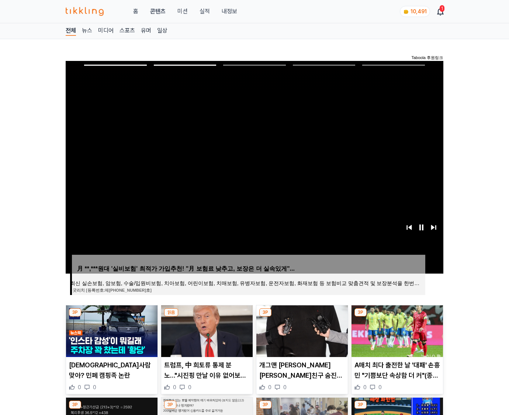
click at [396, 330] on img at bounding box center [398, 331] width 92 height 52
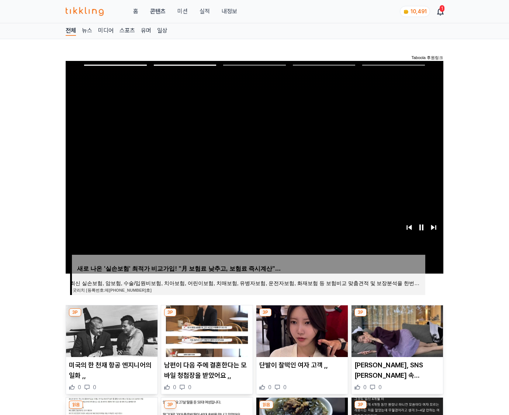
click at [396, 330] on img at bounding box center [398, 331] width 92 height 52
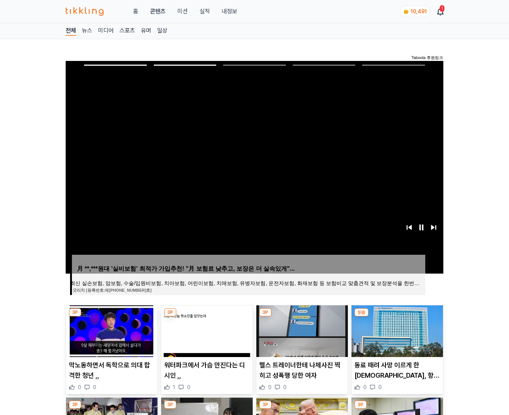
click at [396, 330] on img at bounding box center [398, 331] width 92 height 52
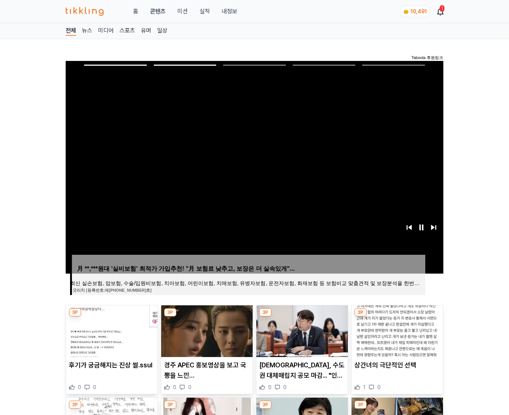
click at [396, 330] on img at bounding box center [398, 331] width 92 height 52
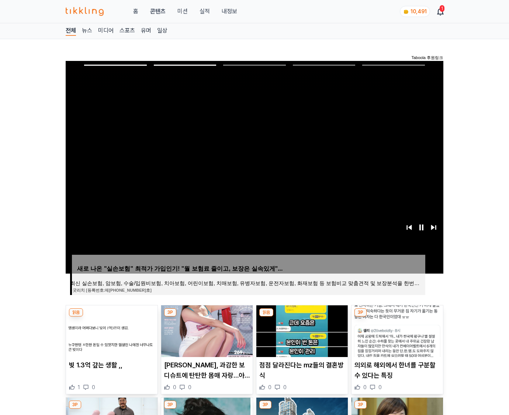
click at [396, 330] on img at bounding box center [398, 331] width 92 height 52
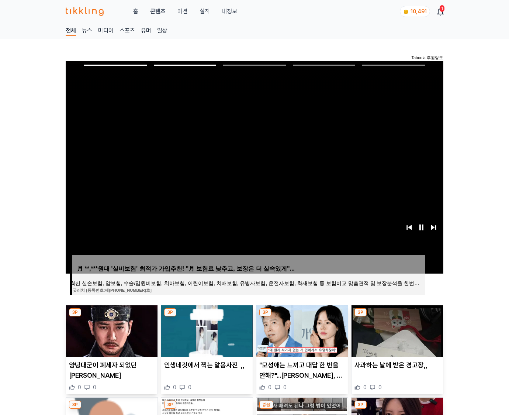
click at [396, 330] on img at bounding box center [398, 331] width 92 height 52
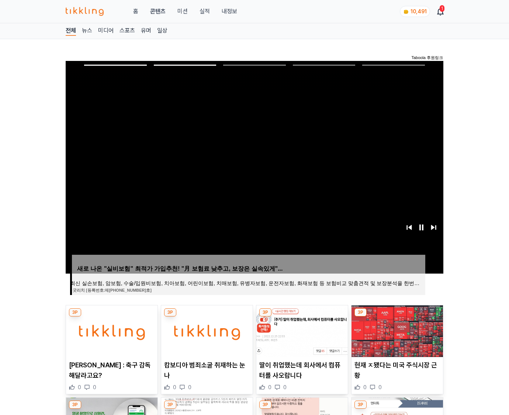
click at [396, 330] on img at bounding box center [398, 331] width 92 height 52
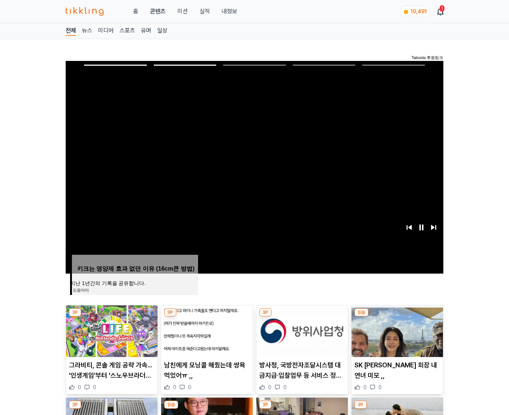
click at [396, 330] on img at bounding box center [398, 331] width 92 height 52
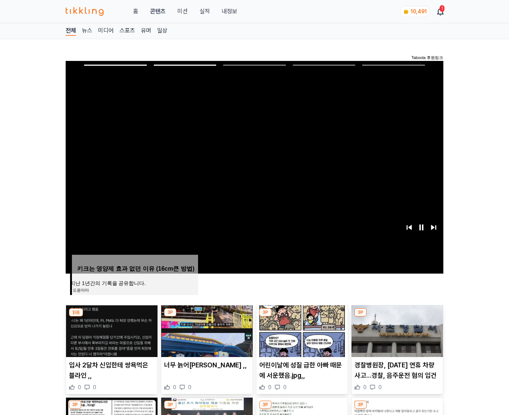
click at [396, 330] on img at bounding box center [398, 331] width 92 height 52
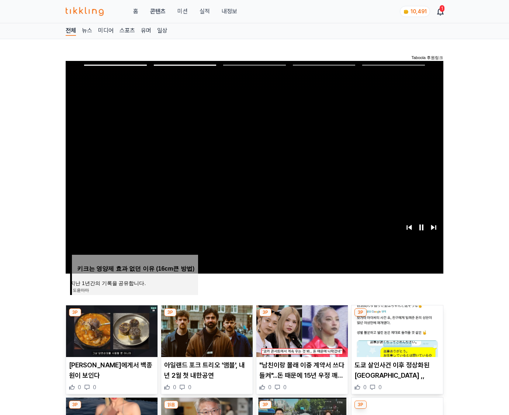
click at [396, 330] on img at bounding box center [398, 331] width 92 height 52
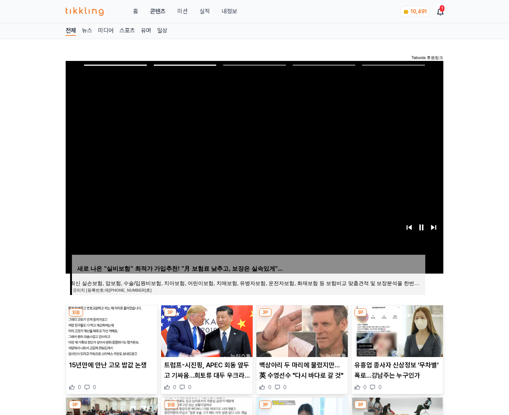
click at [396, 330] on img at bounding box center [398, 331] width 92 height 52
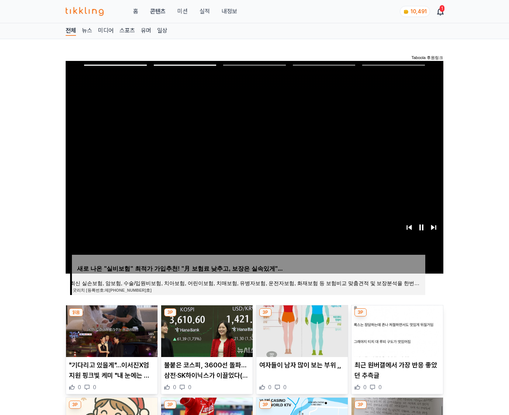
click at [396, 330] on img at bounding box center [398, 331] width 92 height 52
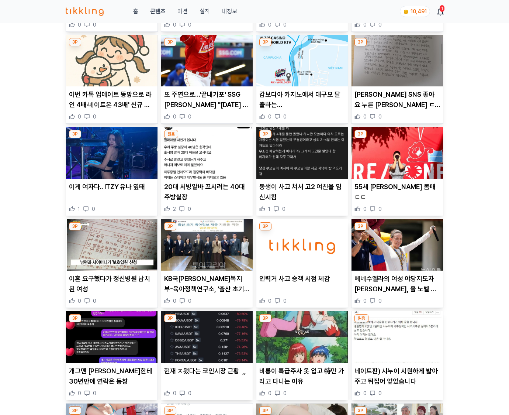
scroll to position [756, 0]
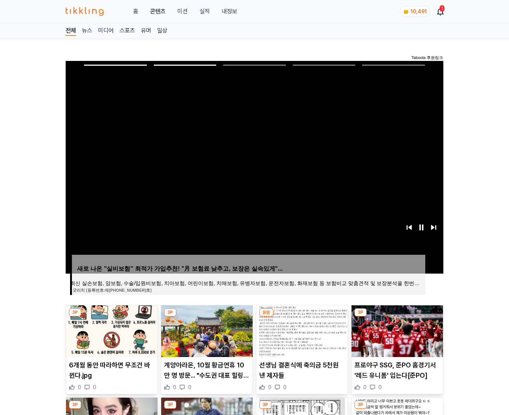
click at [396, 330] on img at bounding box center [398, 331] width 92 height 52
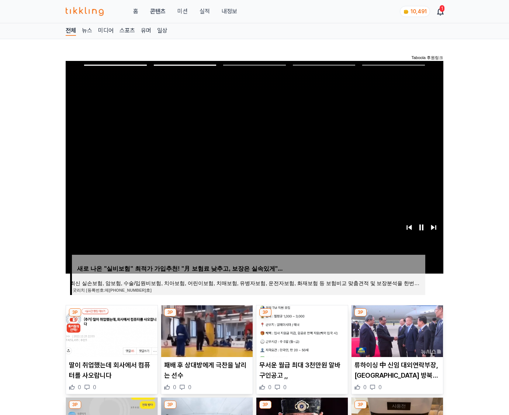
click at [396, 330] on img at bounding box center [398, 331] width 92 height 52
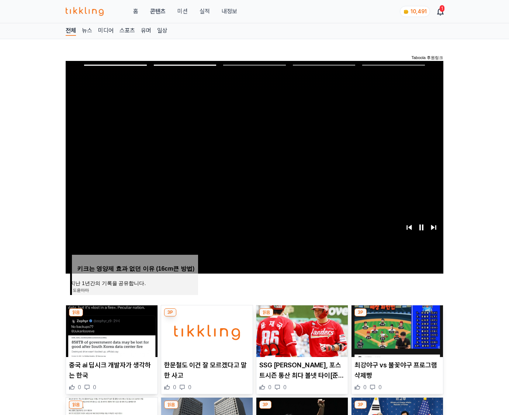
click at [396, 330] on img at bounding box center [398, 331] width 92 height 52
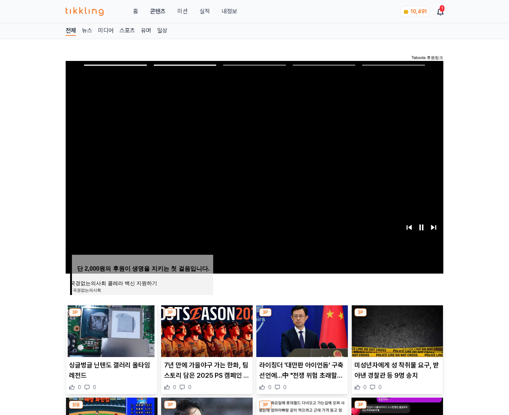
click at [396, 330] on img at bounding box center [398, 331] width 92 height 52
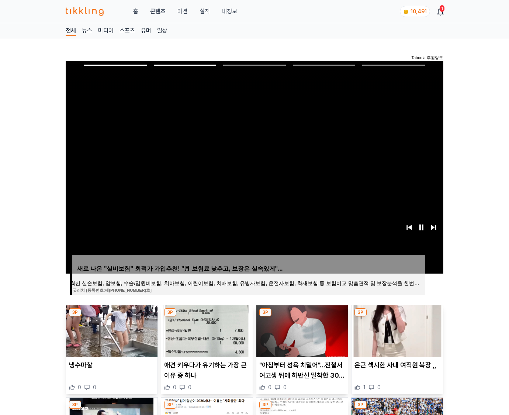
click at [396, 330] on img at bounding box center [398, 331] width 92 height 52
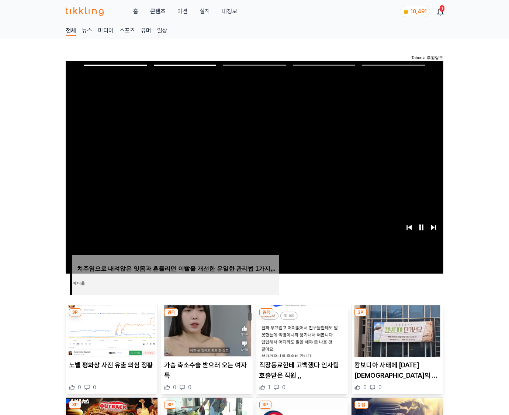
click at [396, 330] on img at bounding box center [398, 331] width 92 height 52
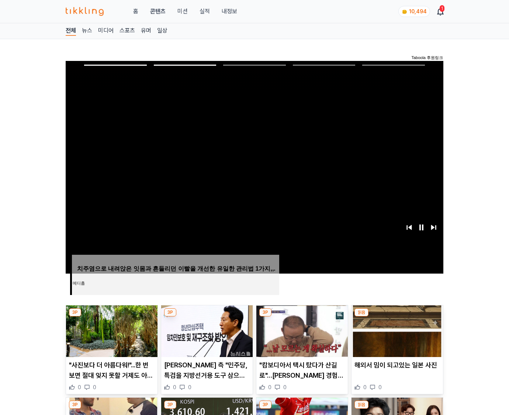
click at [396, 330] on img at bounding box center [398, 331] width 92 height 52
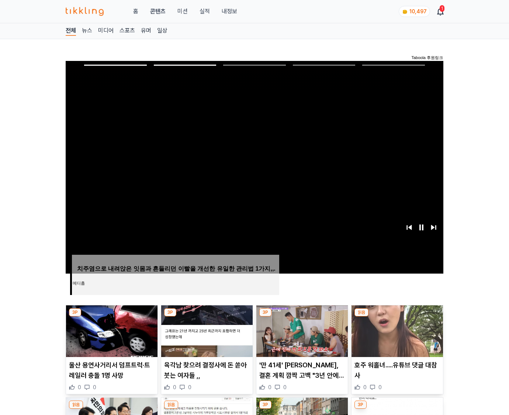
click at [396, 330] on img at bounding box center [398, 331] width 92 height 52
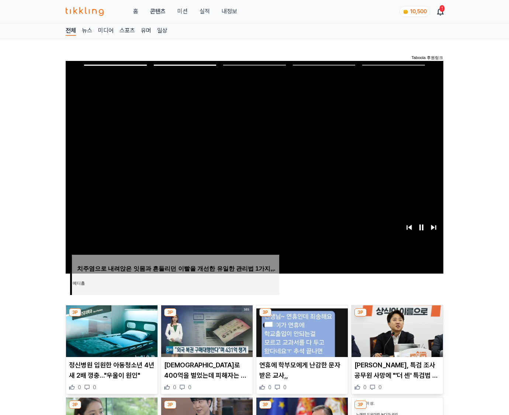
click at [396, 330] on img at bounding box center [398, 331] width 92 height 52
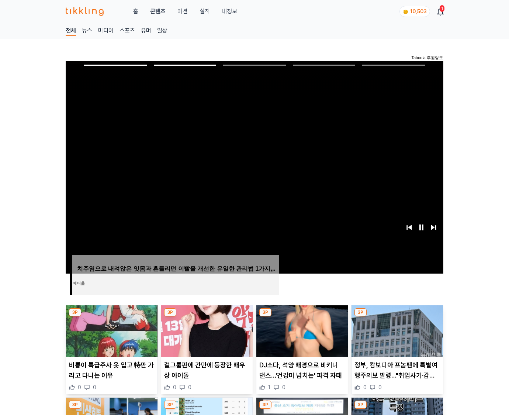
click at [396, 330] on img at bounding box center [398, 331] width 92 height 52
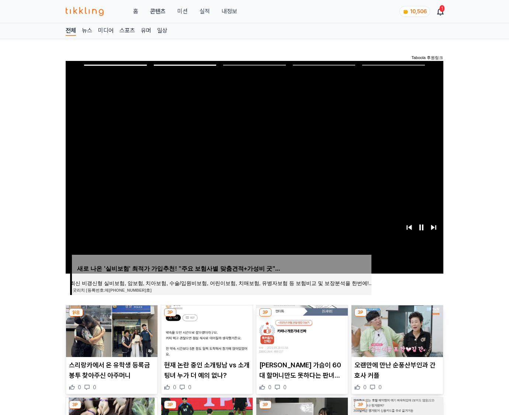
click at [396, 330] on img at bounding box center [398, 331] width 92 height 52
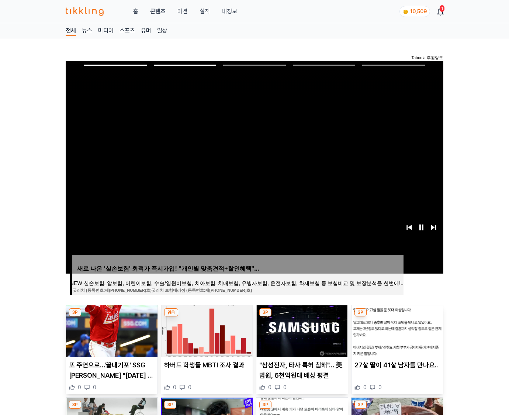
click at [396, 330] on img at bounding box center [398, 331] width 92 height 52
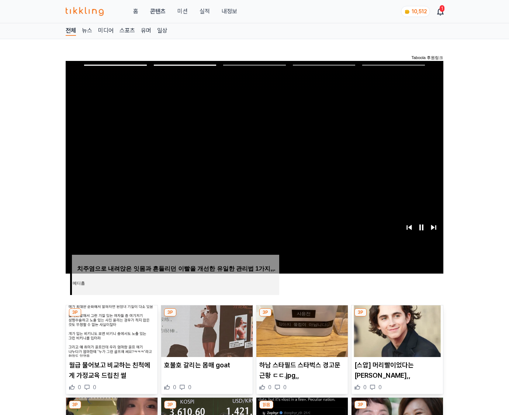
click at [396, 330] on img at bounding box center [398, 331] width 92 height 52
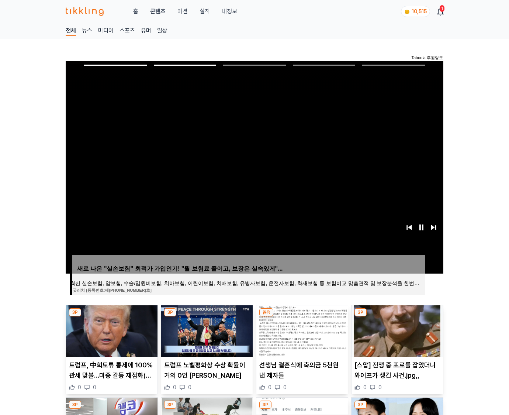
click at [396, 330] on img at bounding box center [398, 331] width 92 height 52
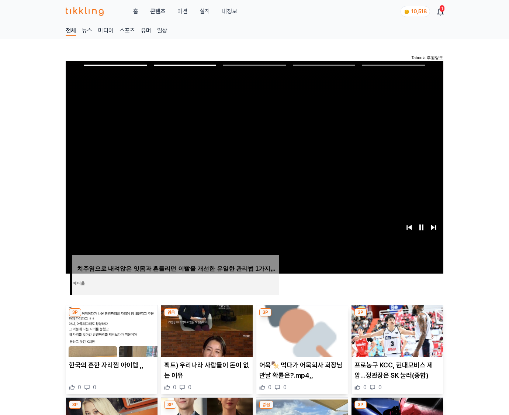
click at [396, 330] on img at bounding box center [398, 331] width 92 height 52
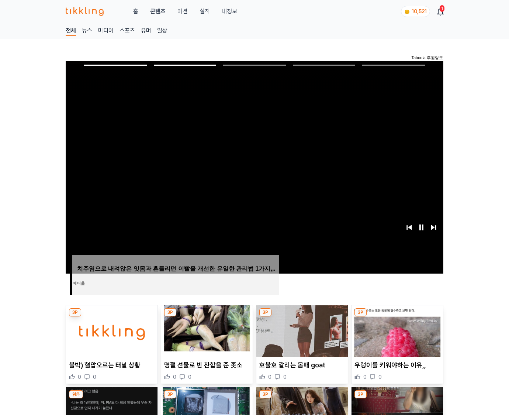
click at [396, 330] on img at bounding box center [398, 331] width 92 height 52
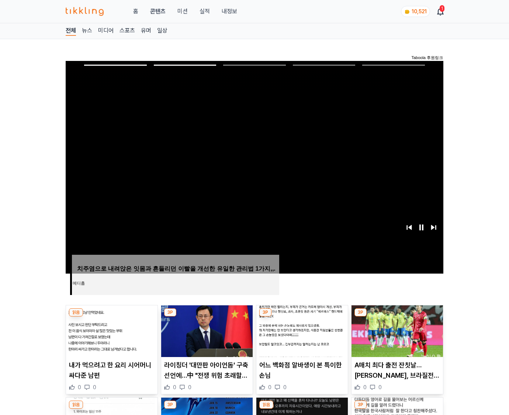
click at [396, 330] on img at bounding box center [398, 331] width 92 height 52
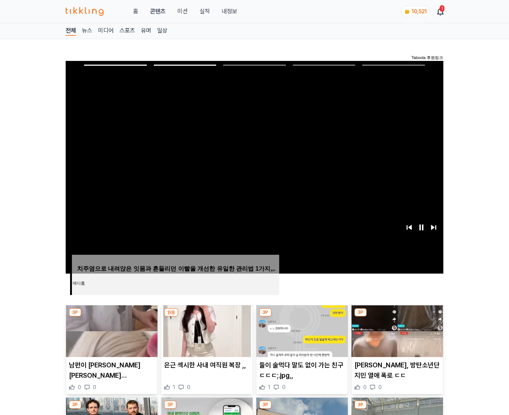
click at [396, 330] on img at bounding box center [398, 331] width 92 height 52
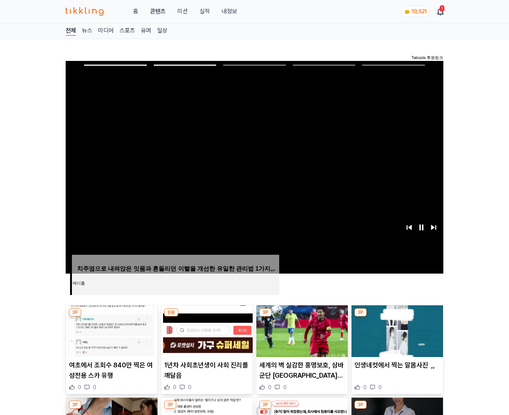
click at [396, 330] on img at bounding box center [398, 331] width 92 height 52
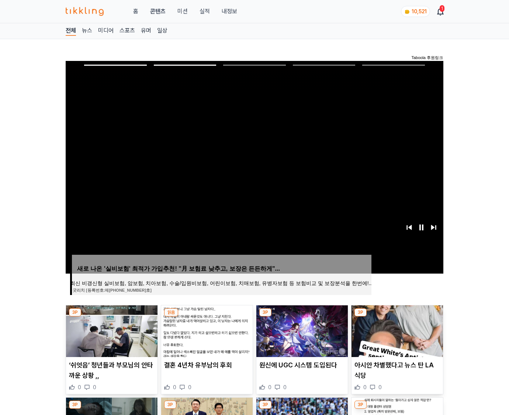
click at [396, 330] on img at bounding box center [398, 331] width 92 height 52
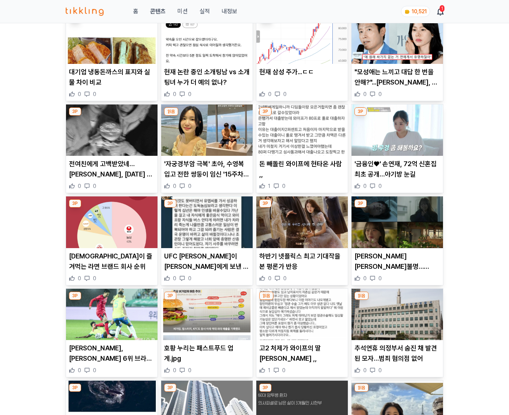
scroll to position [4217, 0]
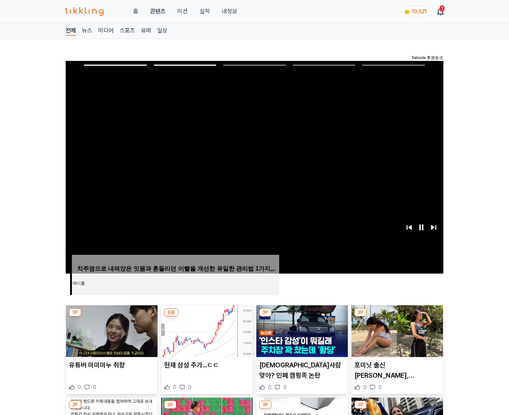
click at [396, 330] on img at bounding box center [398, 331] width 92 height 52
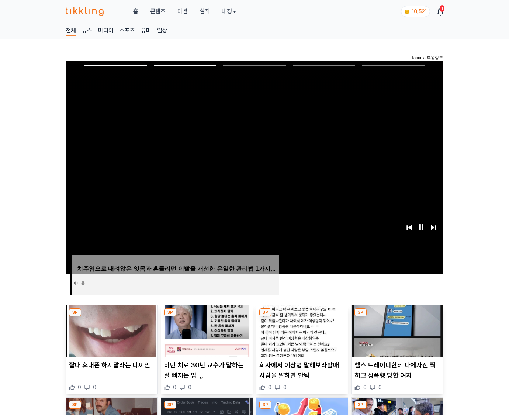
click at [396, 330] on img at bounding box center [398, 331] width 92 height 52
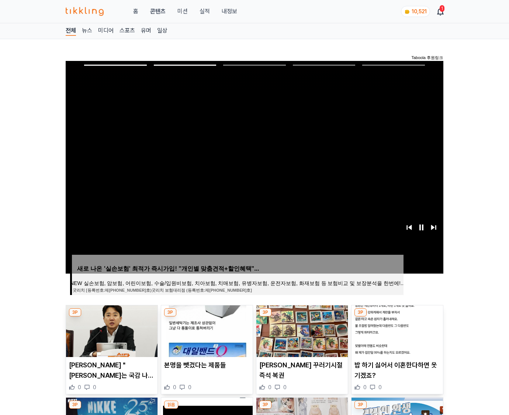
click at [396, 330] on img at bounding box center [398, 331] width 92 height 52
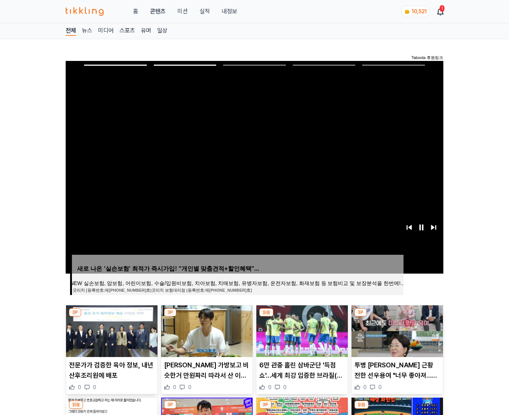
click at [396, 330] on img at bounding box center [398, 331] width 92 height 52
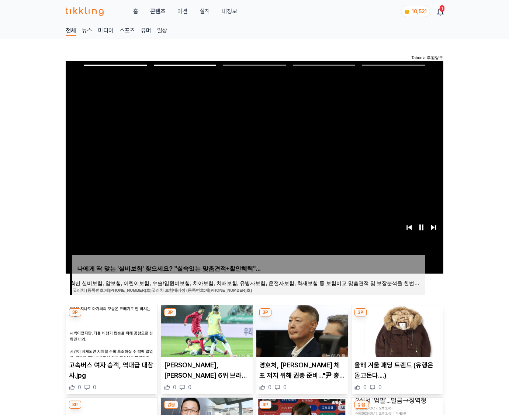
click at [396, 330] on img at bounding box center [398, 331] width 92 height 52
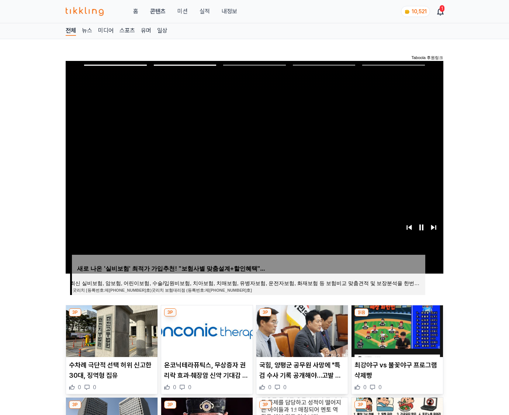
click at [396, 330] on img at bounding box center [398, 331] width 92 height 52
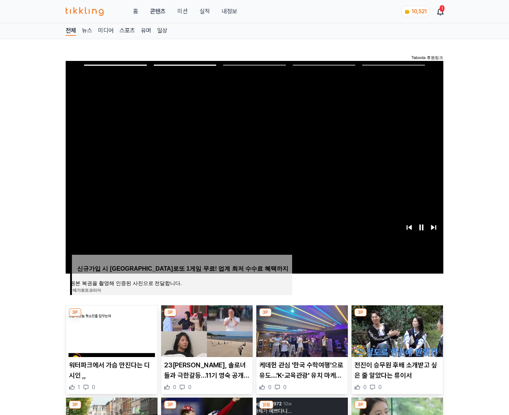
click at [396, 330] on img at bounding box center [398, 331] width 92 height 52
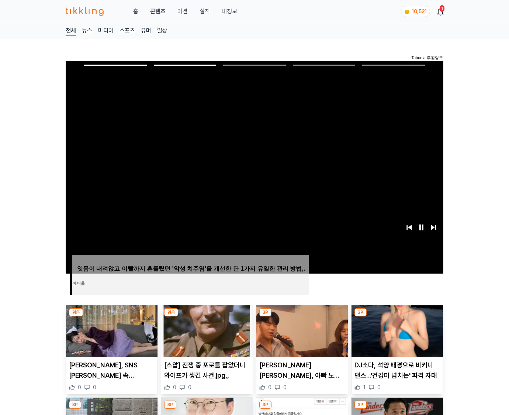
click at [396, 330] on img at bounding box center [398, 331] width 92 height 52
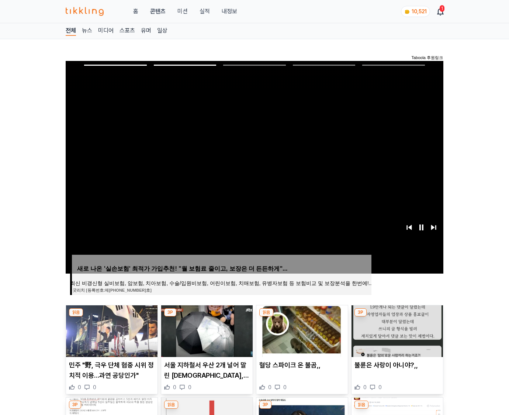
click at [396, 330] on img at bounding box center [398, 331] width 92 height 52
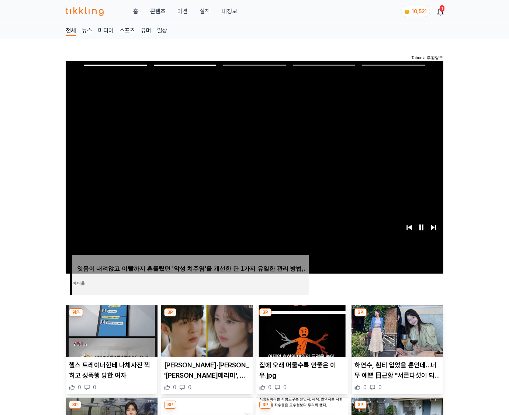
click at [396, 330] on img at bounding box center [398, 331] width 92 height 52
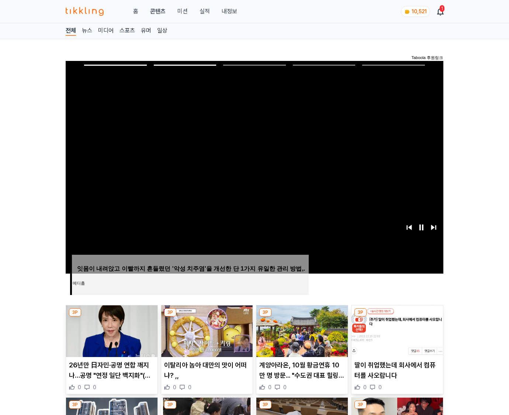
click at [396, 330] on img at bounding box center [398, 331] width 92 height 52
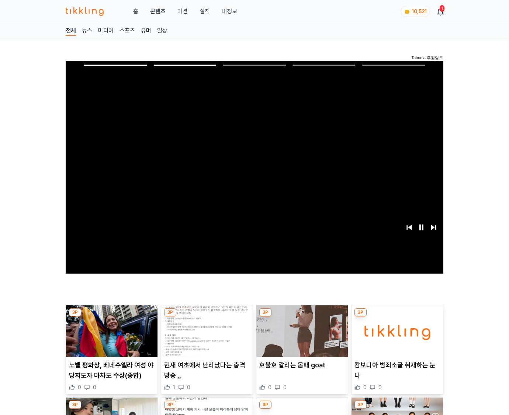
click at [396, 330] on img at bounding box center [398, 331] width 92 height 52
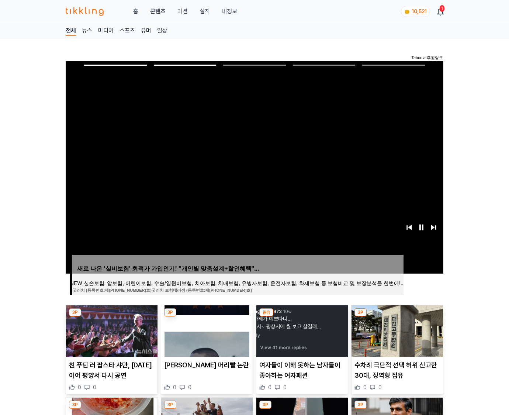
click at [396, 330] on img at bounding box center [398, 331] width 92 height 52
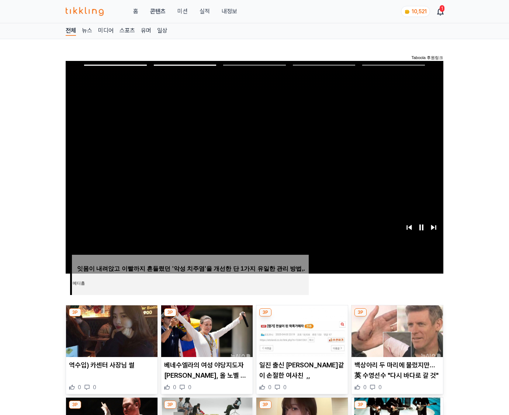
click at [396, 330] on img at bounding box center [398, 331] width 92 height 52
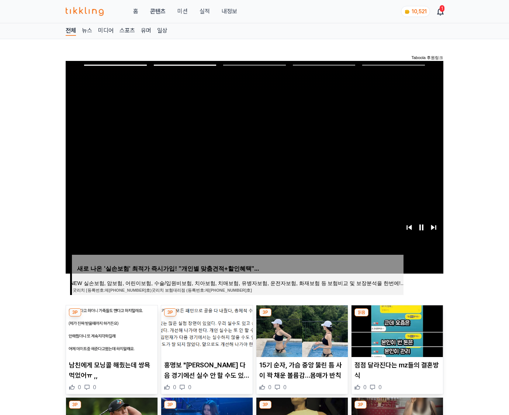
click at [396, 330] on img at bounding box center [398, 331] width 92 height 52
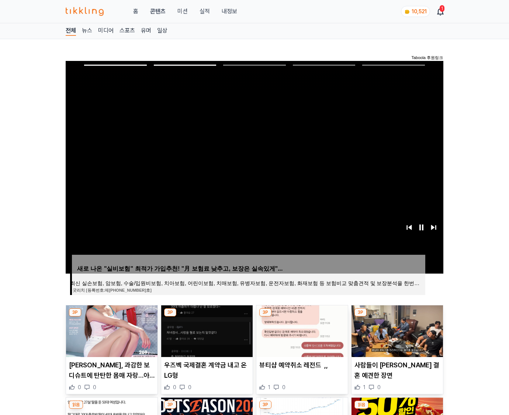
click at [396, 330] on img at bounding box center [398, 331] width 92 height 52
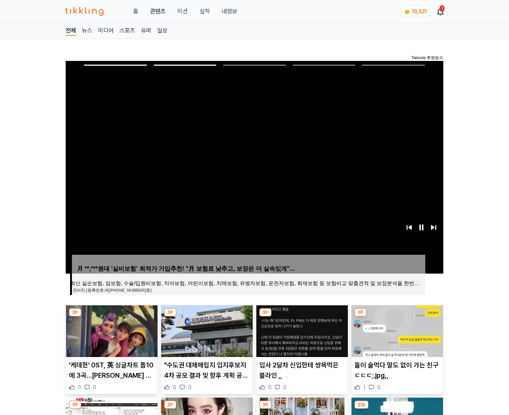
click at [396, 330] on img at bounding box center [398, 331] width 92 height 52
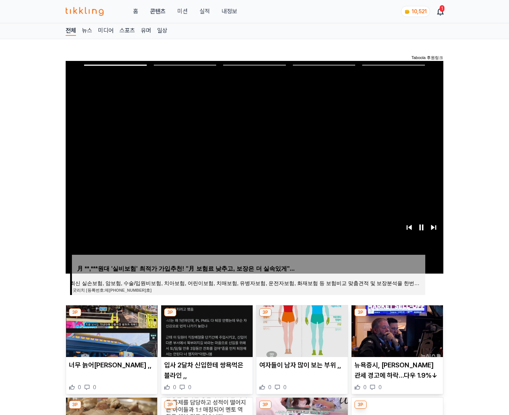
click at [396, 330] on img at bounding box center [398, 331] width 92 height 52
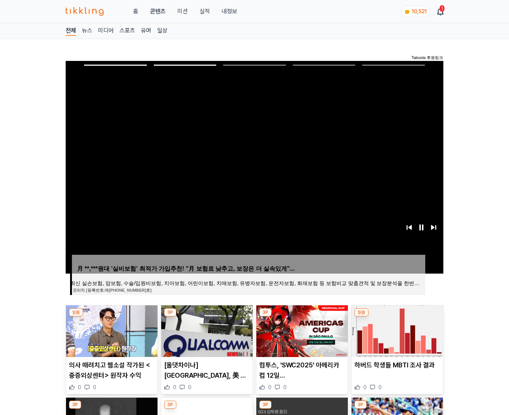
click at [396, 330] on img at bounding box center [398, 331] width 92 height 52
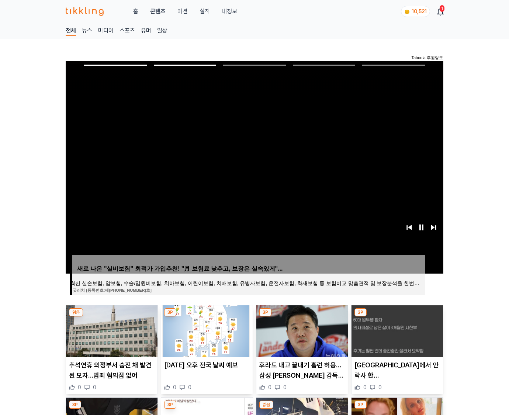
click at [396, 330] on img at bounding box center [398, 331] width 92 height 52
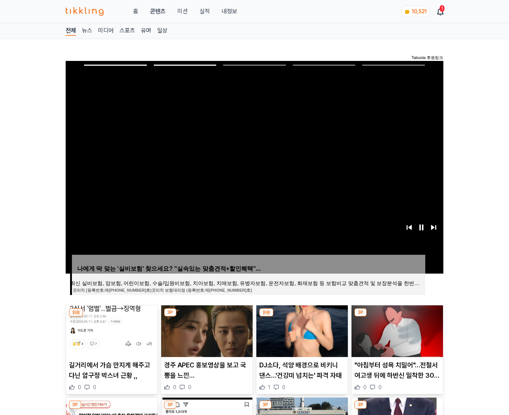
click at [396, 330] on img at bounding box center [398, 331] width 92 height 52
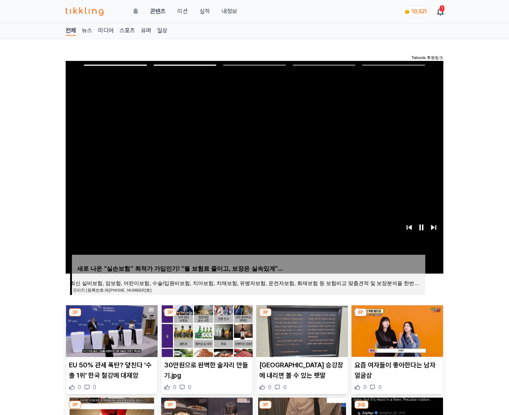
click at [396, 330] on img at bounding box center [398, 331] width 92 height 52
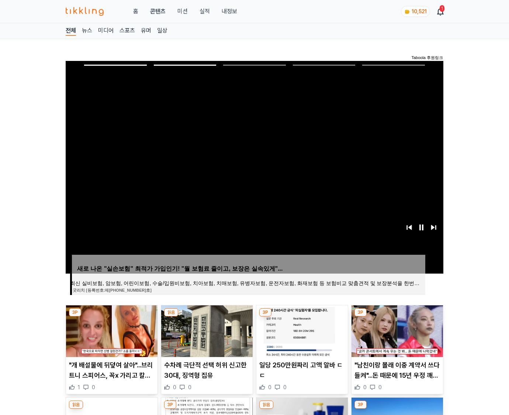
click at [396, 330] on img at bounding box center [398, 331] width 92 height 52
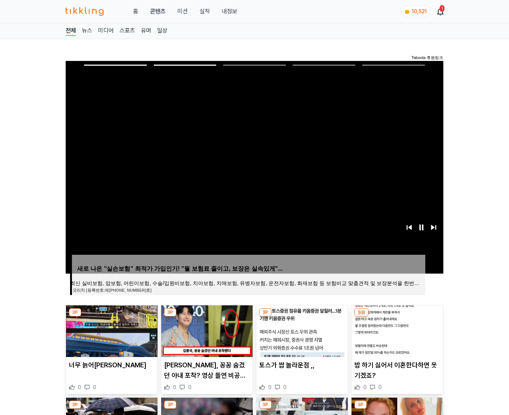
click at [396, 330] on img at bounding box center [398, 331] width 92 height 52
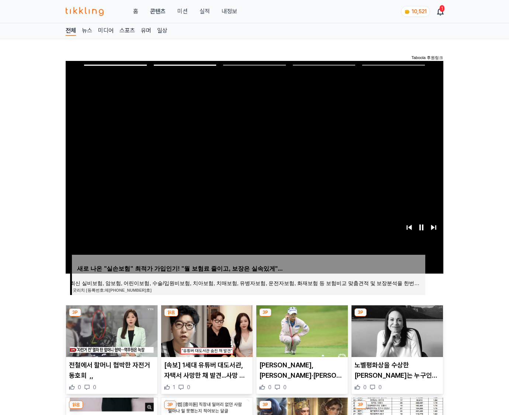
click at [396, 330] on img at bounding box center [398, 331] width 92 height 52
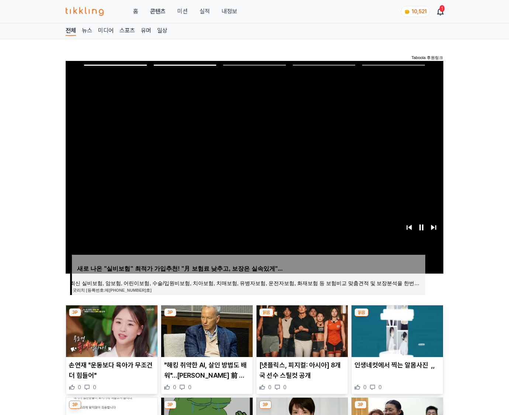
click at [396, 330] on img at bounding box center [398, 331] width 92 height 52
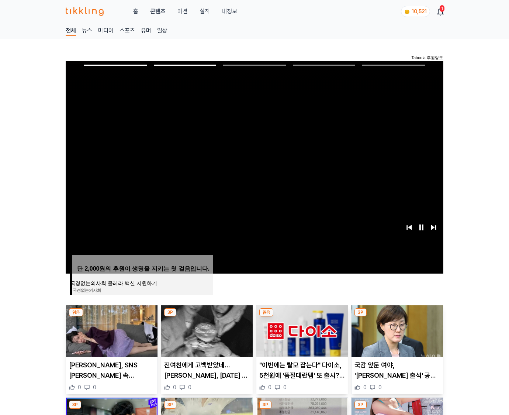
click at [396, 330] on img at bounding box center [398, 331] width 92 height 52
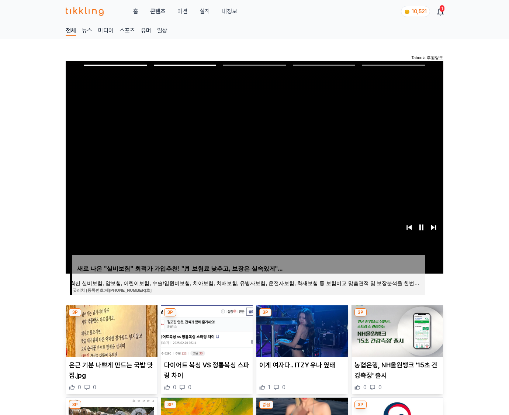
click at [396, 330] on img at bounding box center [398, 331] width 92 height 52
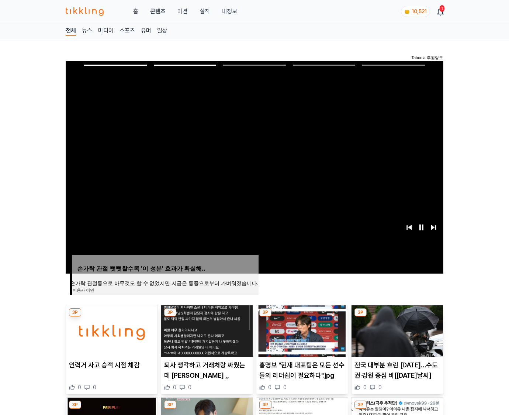
click at [396, 330] on img at bounding box center [398, 331] width 92 height 52
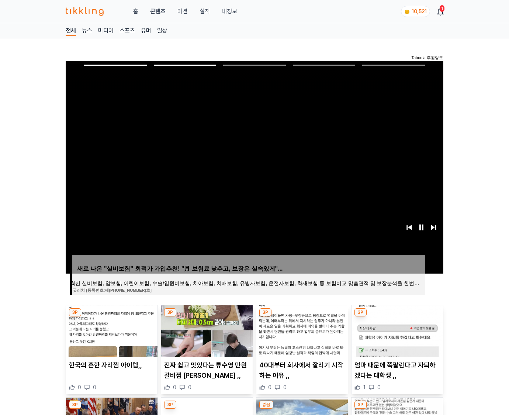
click at [396, 330] on img at bounding box center [398, 331] width 92 height 52
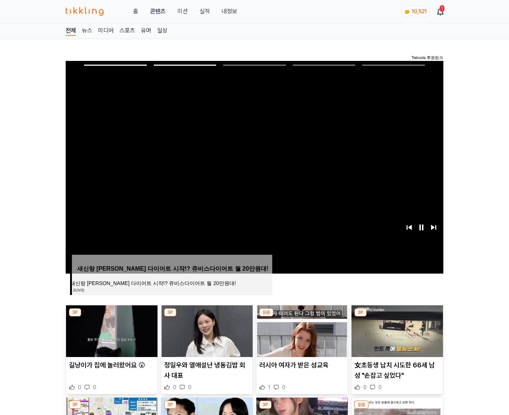
click at [396, 330] on img at bounding box center [398, 331] width 92 height 52
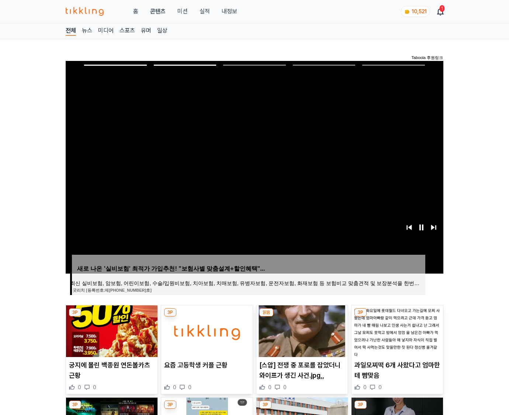
click at [396, 330] on img at bounding box center [398, 331] width 92 height 52
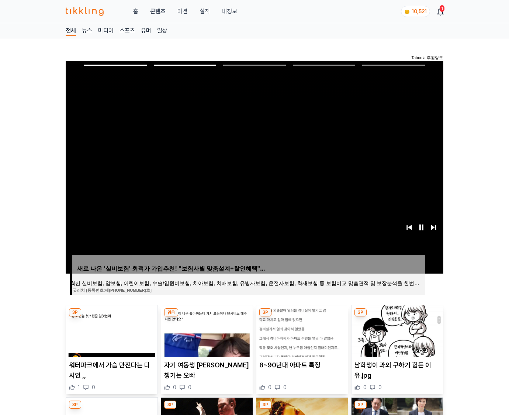
click at [396, 330] on img at bounding box center [398, 331] width 92 height 52
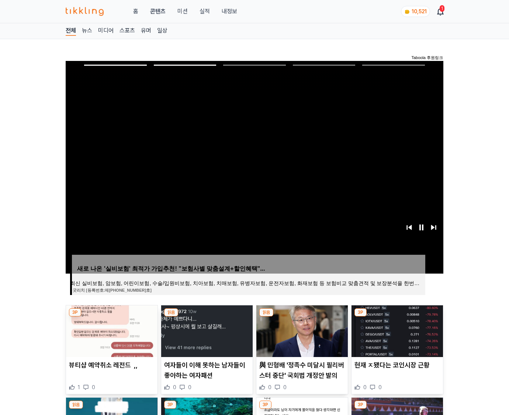
click at [396, 330] on img at bounding box center [398, 331] width 92 height 52
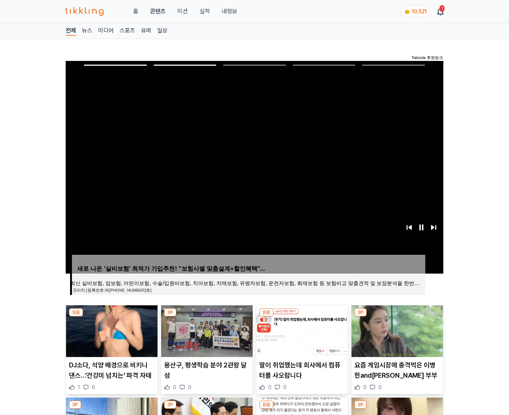
click at [396, 330] on img at bounding box center [398, 331] width 92 height 52
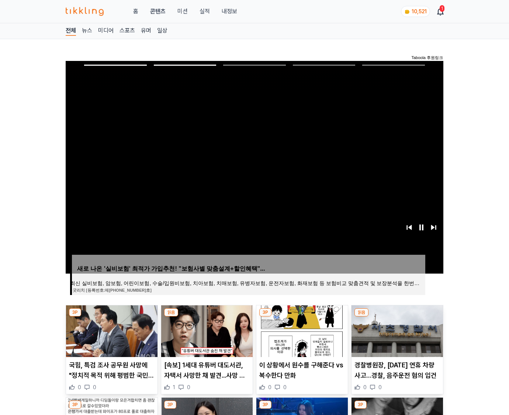
click at [396, 330] on img at bounding box center [398, 331] width 92 height 52
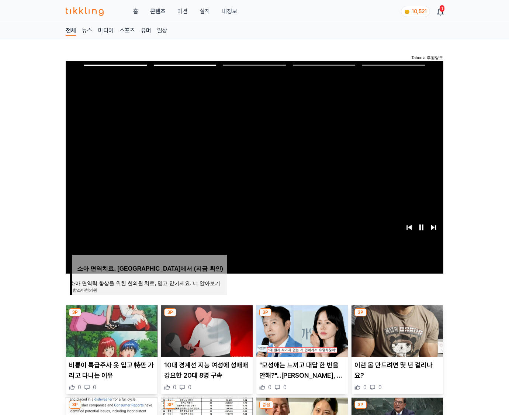
click at [396, 330] on img at bounding box center [398, 331] width 92 height 52
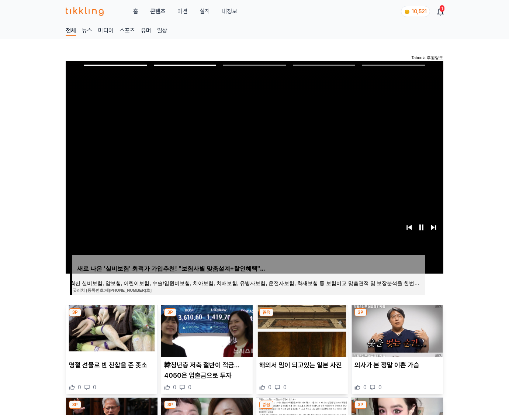
click at [396, 330] on img at bounding box center [398, 331] width 92 height 52
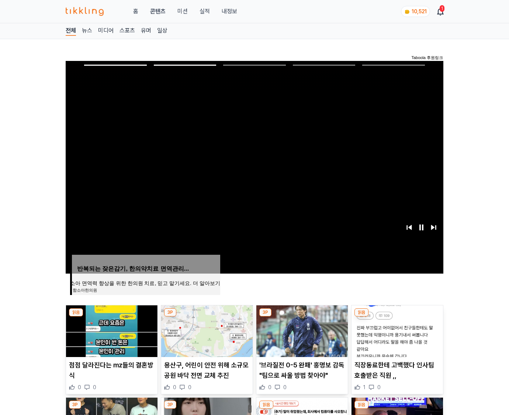
click at [396, 330] on img at bounding box center [398, 331] width 92 height 52
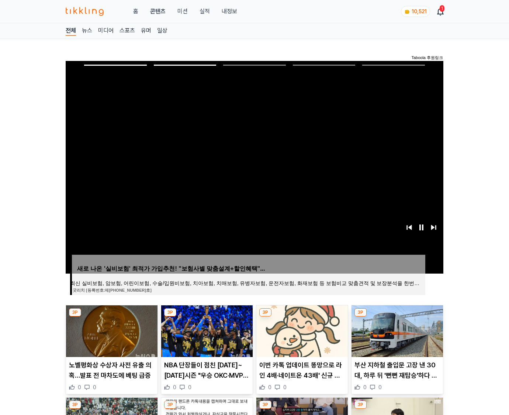
click at [396, 330] on img at bounding box center [398, 331] width 92 height 52
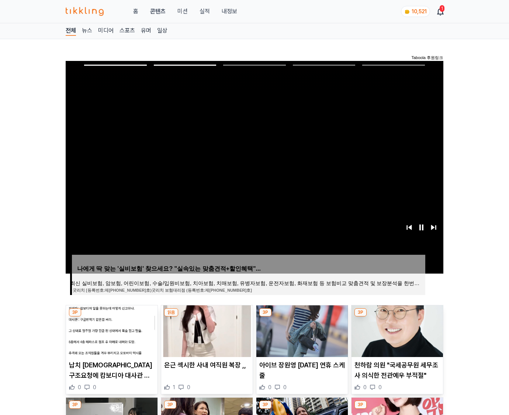
click at [396, 330] on img at bounding box center [398, 331] width 92 height 52
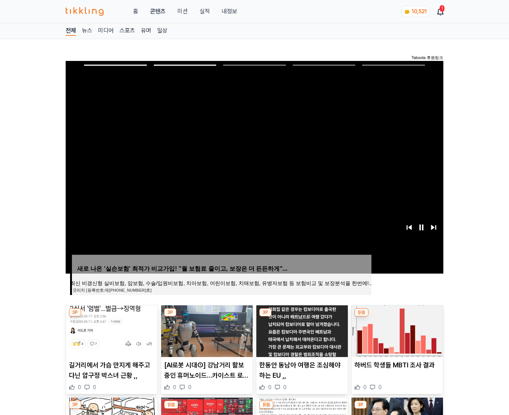
click at [396, 330] on img at bounding box center [398, 331] width 92 height 52
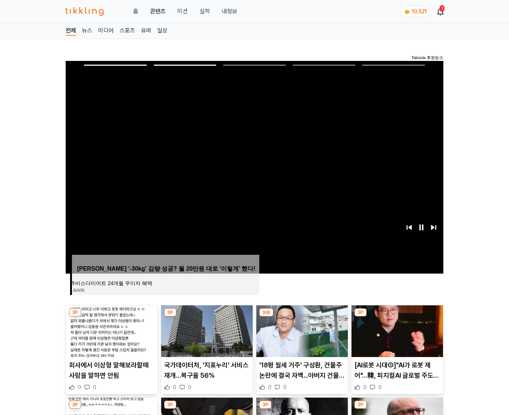
click at [396, 330] on img at bounding box center [398, 331] width 92 height 52
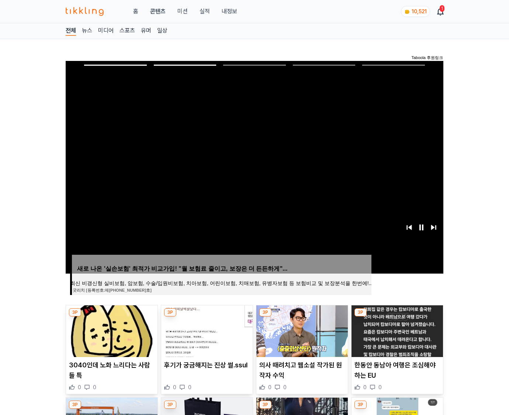
click at [396, 330] on img at bounding box center [398, 331] width 92 height 52
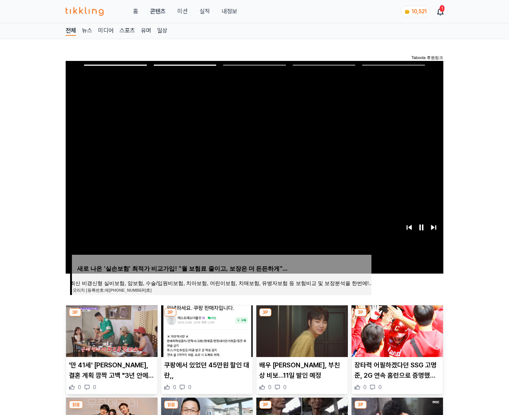
click at [396, 330] on img at bounding box center [398, 331] width 92 height 52
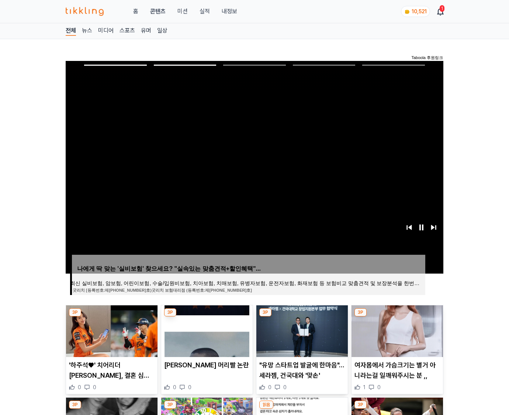
click at [396, 330] on img at bounding box center [398, 331] width 92 height 52
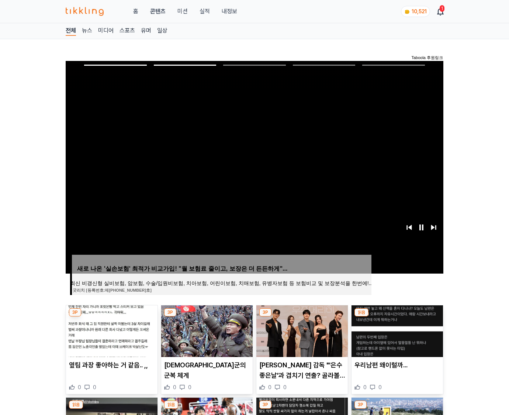
click at [396, 330] on img at bounding box center [398, 331] width 92 height 52
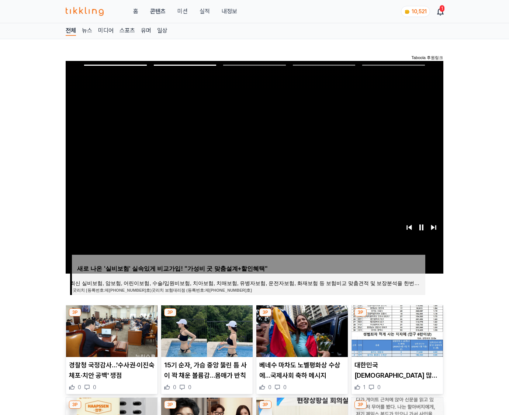
click at [396, 330] on img at bounding box center [398, 331] width 92 height 52
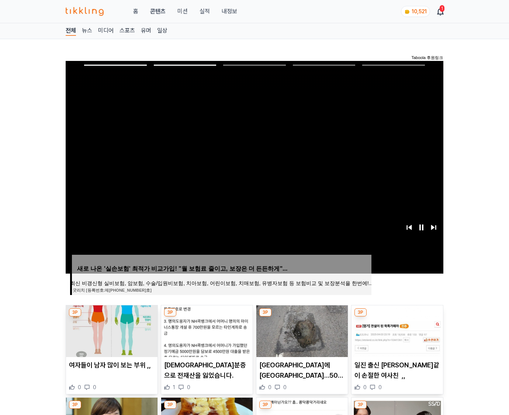
click at [396, 330] on img at bounding box center [398, 331] width 92 height 52
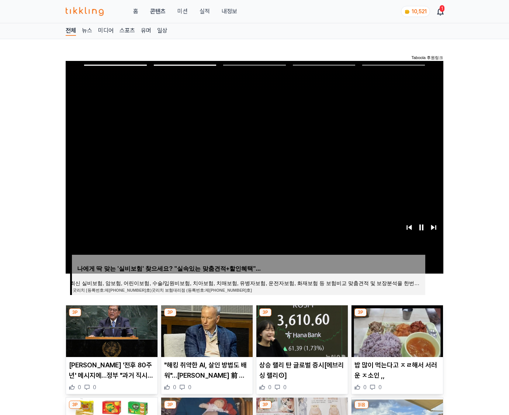
click at [396, 330] on img at bounding box center [398, 331] width 92 height 52
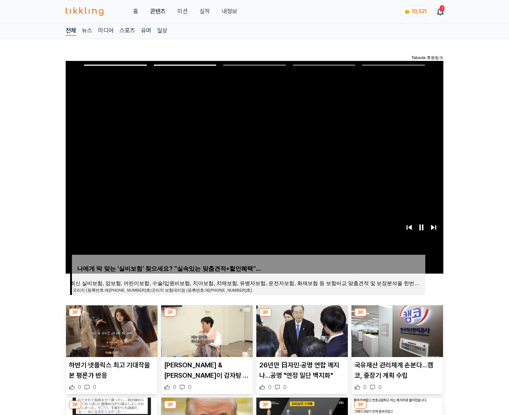
click at [396, 330] on img at bounding box center [398, 331] width 92 height 52
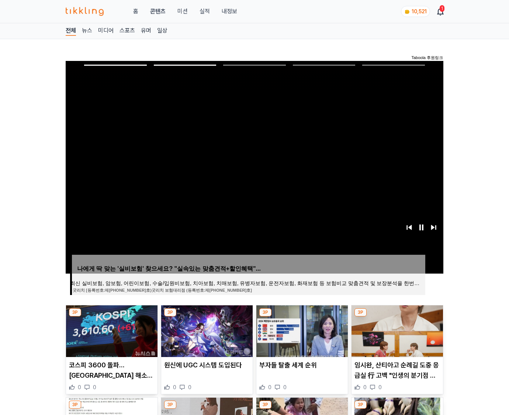
click at [396, 330] on img at bounding box center [398, 331] width 92 height 52
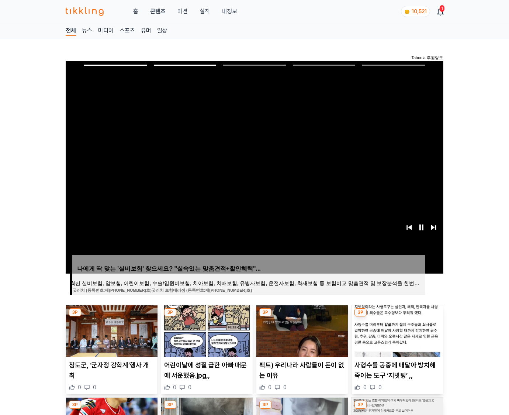
click at [396, 330] on img at bounding box center [398, 331] width 92 height 52
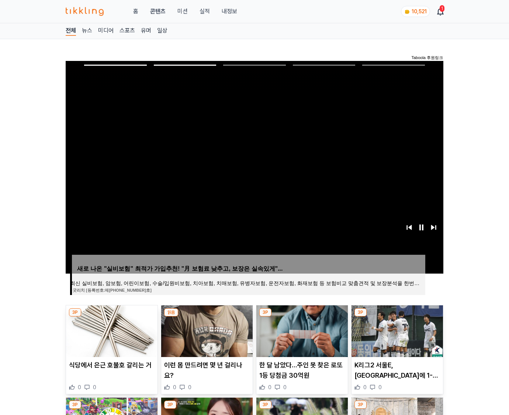
click at [396, 330] on img at bounding box center [398, 331] width 92 height 52
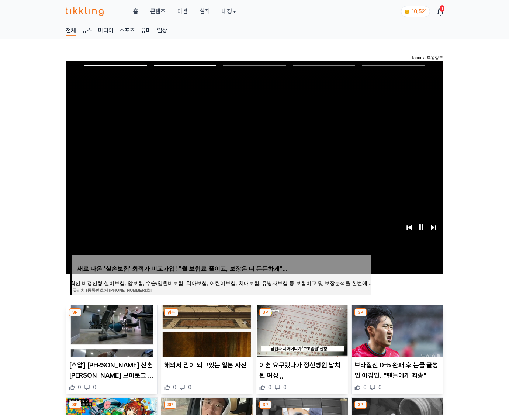
click at [396, 330] on img at bounding box center [398, 331] width 92 height 52
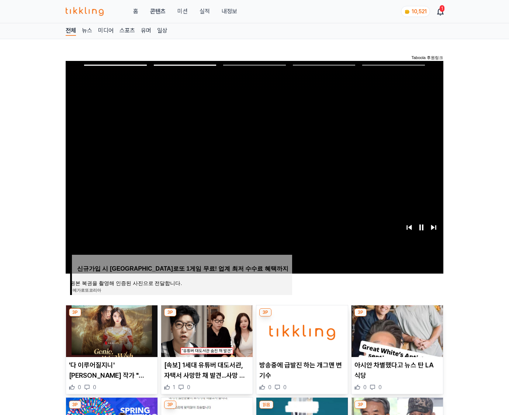
click at [396, 330] on img at bounding box center [398, 331] width 92 height 52
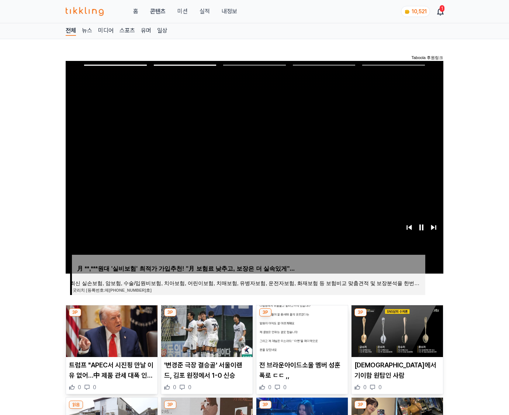
click at [396, 330] on img at bounding box center [398, 331] width 92 height 52
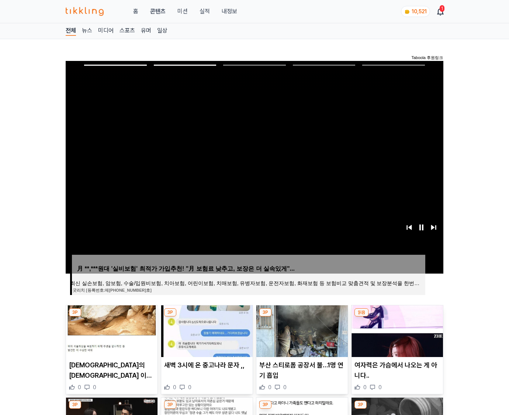
click at [396, 330] on img at bounding box center [398, 331] width 92 height 52
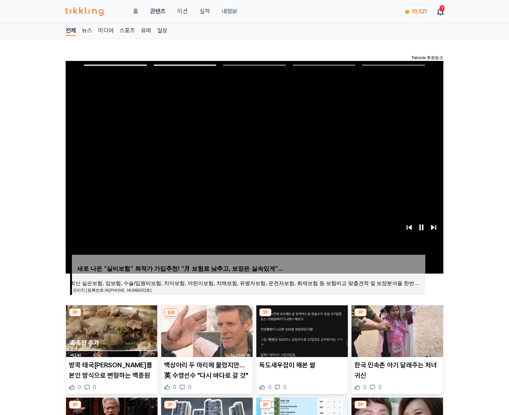
click at [396, 330] on img at bounding box center [398, 331] width 92 height 52
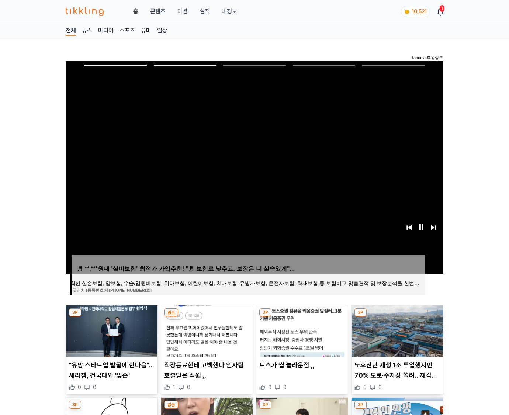
click at [396, 330] on img at bounding box center [398, 331] width 92 height 52
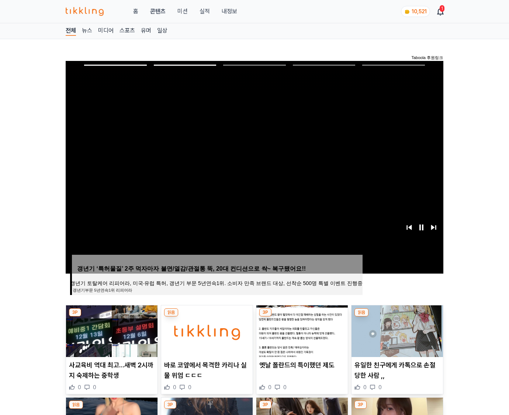
click at [396, 330] on img at bounding box center [398, 331] width 92 height 52
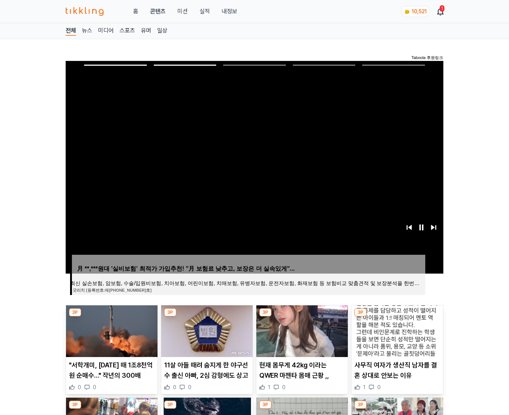
click at [396, 330] on img at bounding box center [398, 331] width 92 height 52
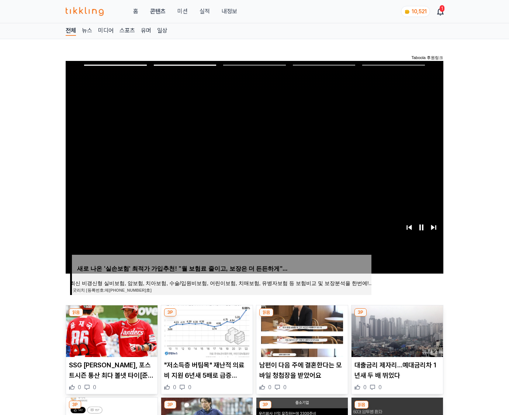
click at [396, 330] on img at bounding box center [398, 331] width 92 height 52
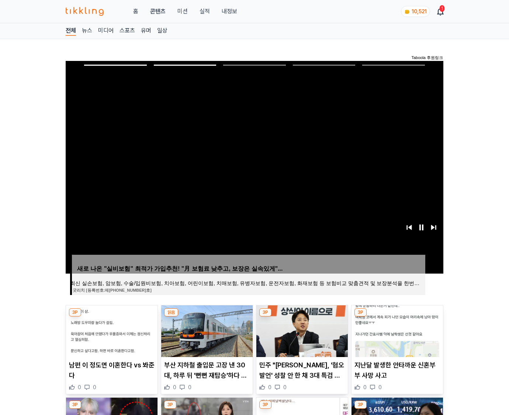
click at [396, 330] on img at bounding box center [398, 331] width 92 height 52
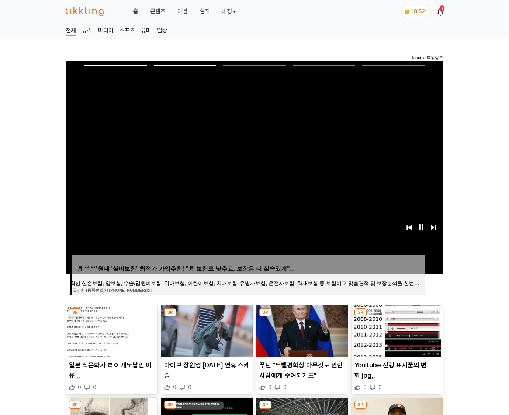
click at [396, 330] on img at bounding box center [398, 331] width 92 height 52
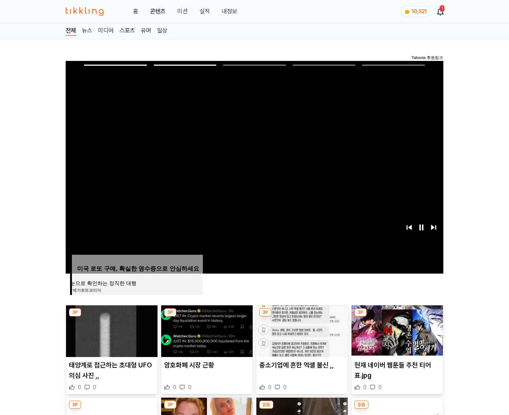
click at [396, 330] on img at bounding box center [398, 331] width 92 height 52
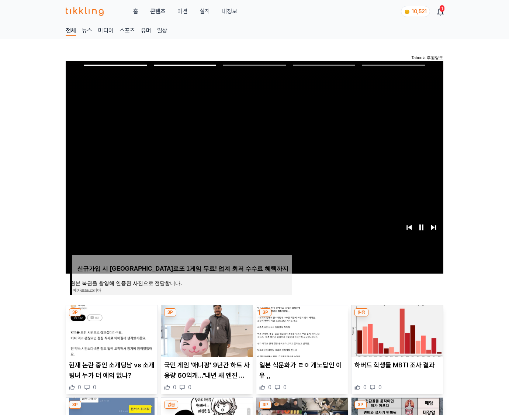
click at [396, 330] on img at bounding box center [398, 331] width 92 height 52
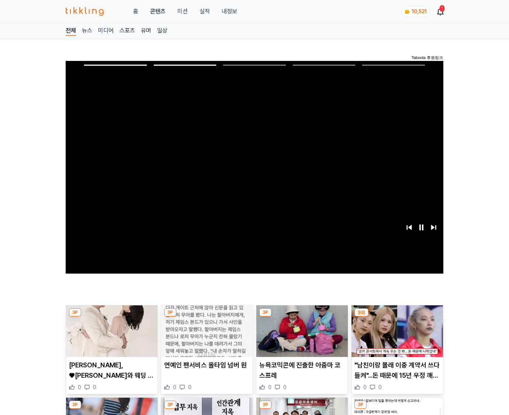
click at [396, 330] on img at bounding box center [398, 331] width 92 height 52
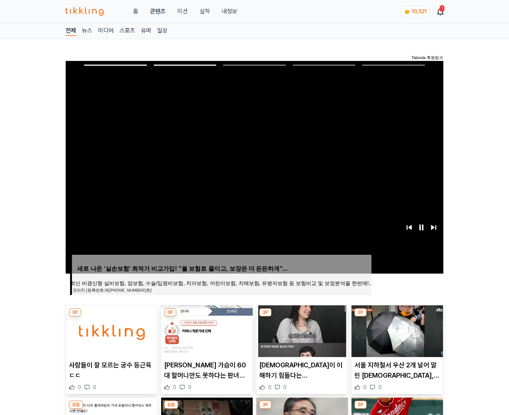
click at [396, 330] on img at bounding box center [398, 331] width 92 height 52
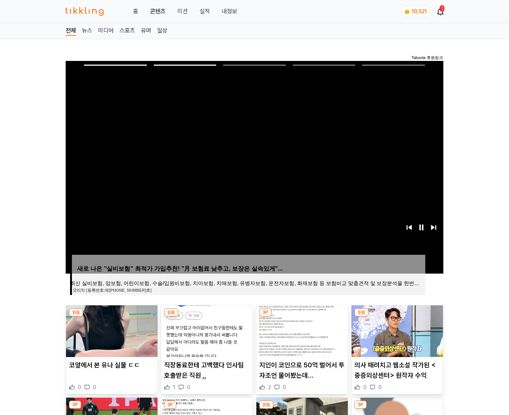
click at [396, 330] on img at bounding box center [398, 331] width 92 height 52
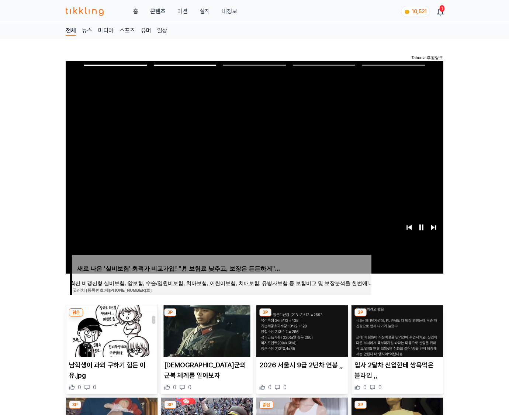
click at [396, 330] on img at bounding box center [398, 331] width 92 height 52
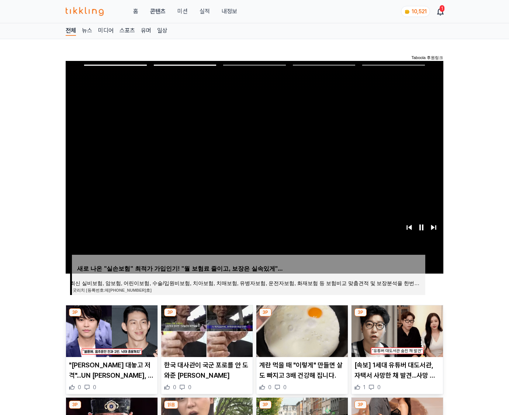
click at [396, 330] on img at bounding box center [398, 331] width 92 height 52
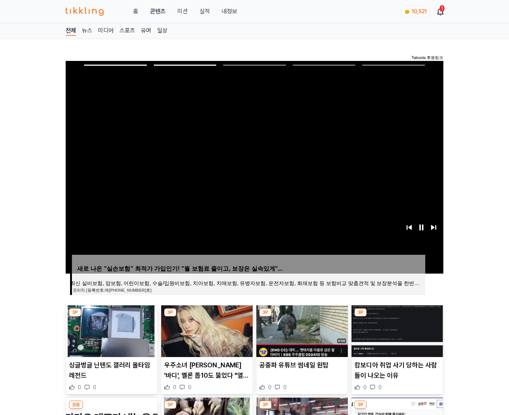
click at [396, 330] on img at bounding box center [398, 331] width 92 height 52
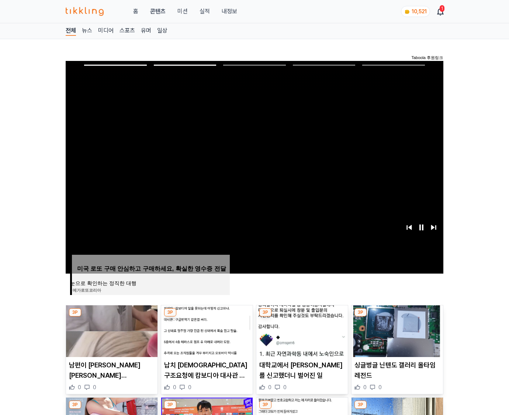
click at [396, 330] on img at bounding box center [398, 331] width 92 height 52
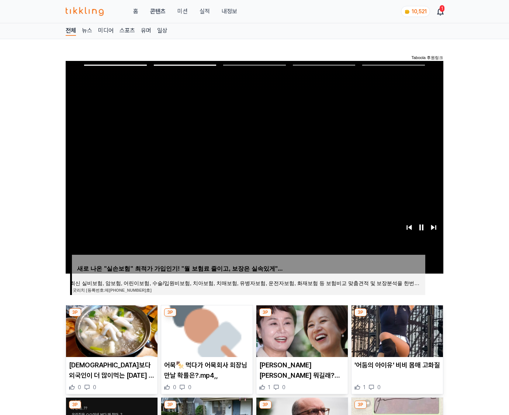
click at [396, 330] on img at bounding box center [398, 331] width 92 height 52
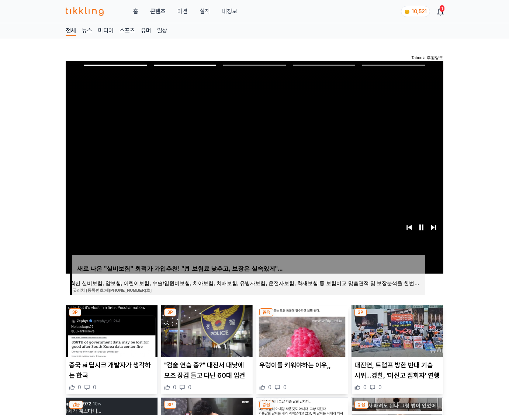
click at [396, 330] on img at bounding box center [398, 331] width 92 height 52
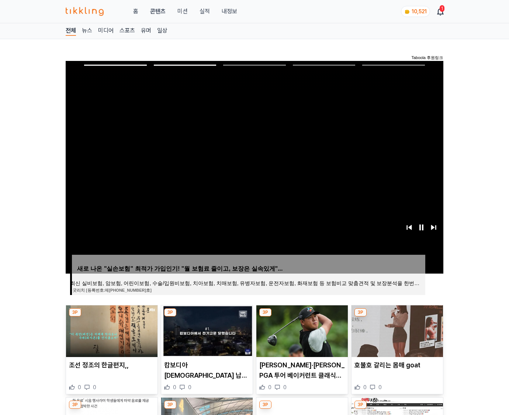
click at [396, 330] on img at bounding box center [398, 331] width 92 height 52
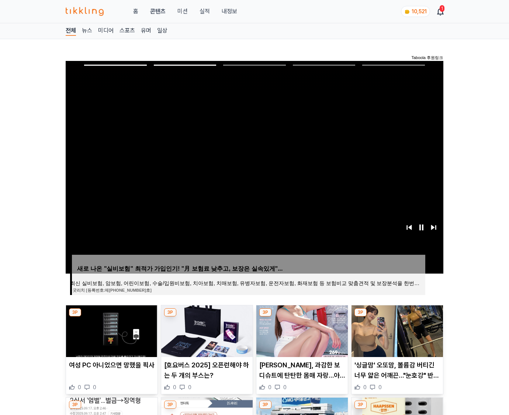
click at [396, 330] on img at bounding box center [398, 331] width 92 height 52
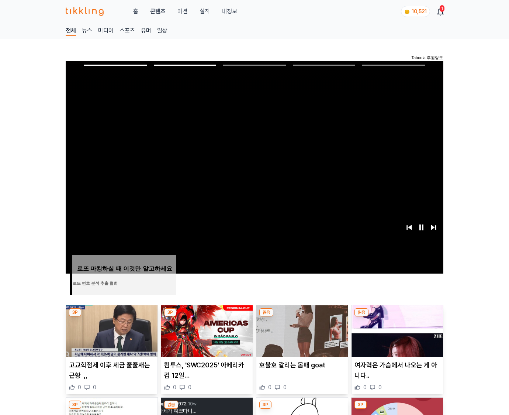
click at [396, 330] on img at bounding box center [398, 331] width 92 height 52
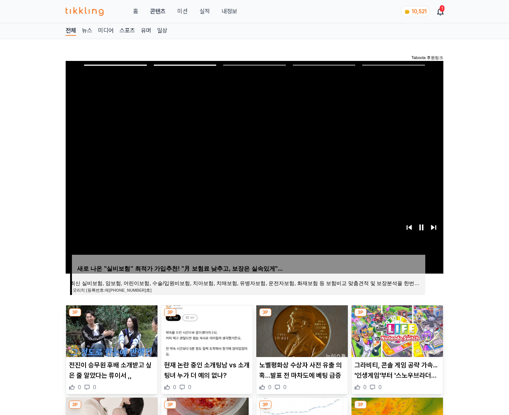
click at [396, 330] on img at bounding box center [398, 331] width 92 height 52
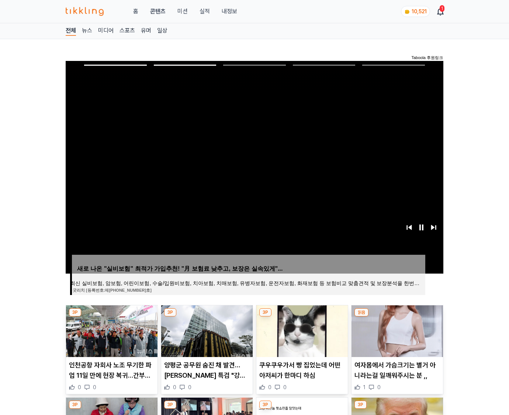
click at [396, 330] on img at bounding box center [398, 331] width 92 height 52
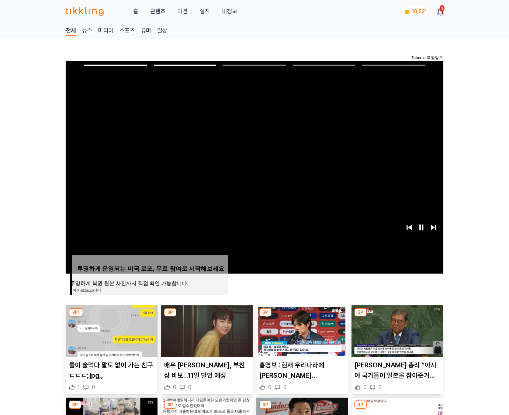
click at [396, 330] on img at bounding box center [398, 331] width 92 height 52
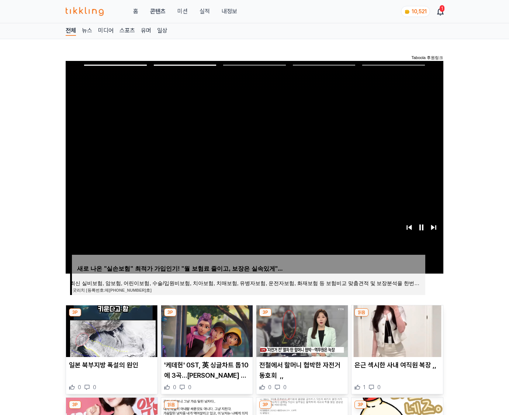
click at [396, 330] on img at bounding box center [398, 331] width 92 height 52
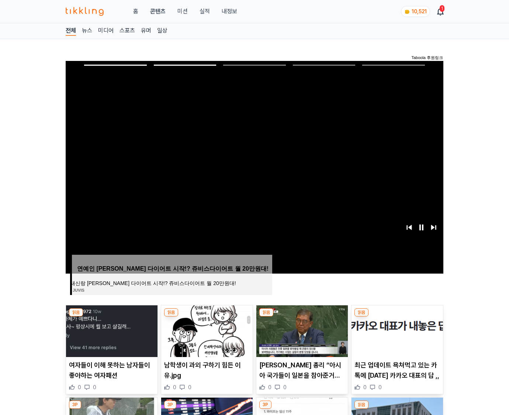
click at [396, 330] on img at bounding box center [398, 331] width 92 height 52
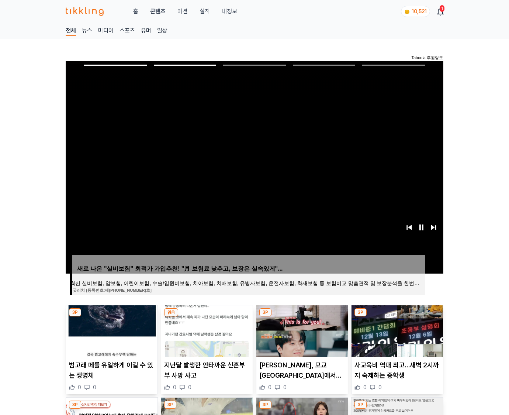
click at [396, 330] on img at bounding box center [398, 331] width 92 height 52
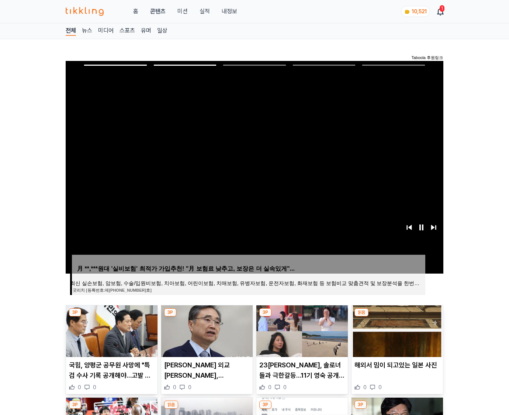
click at [396, 330] on img at bounding box center [398, 331] width 92 height 52
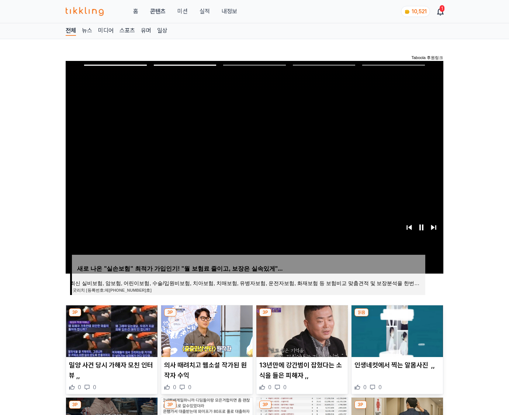
click at [396, 330] on img at bounding box center [398, 331] width 92 height 52
